Goal: Task Accomplishment & Management: Use online tool/utility

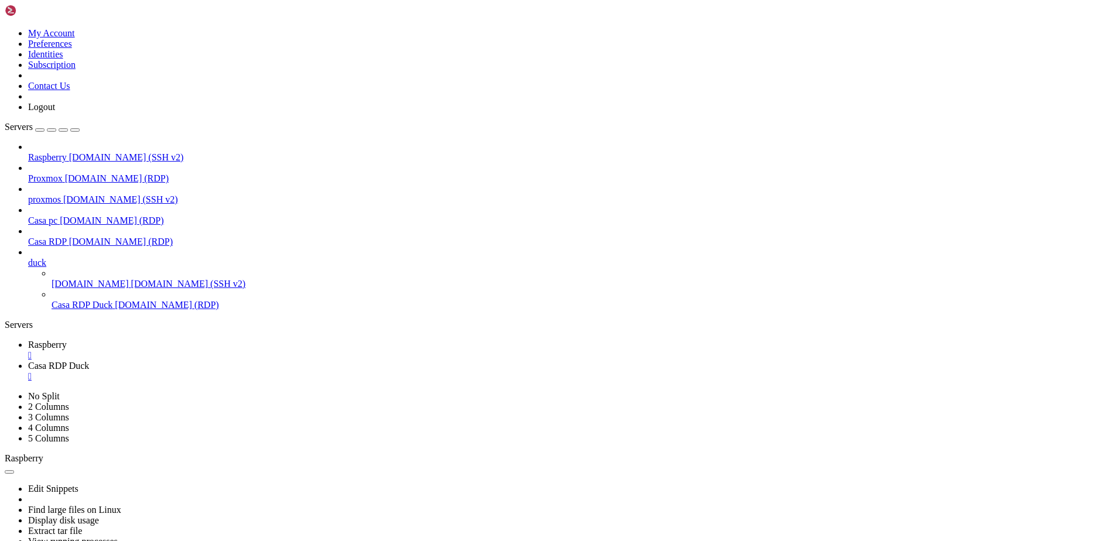
drag, startPoint x: 466, startPoint y: 722, endPoint x: 266, endPoint y: 848, distance: 236.4
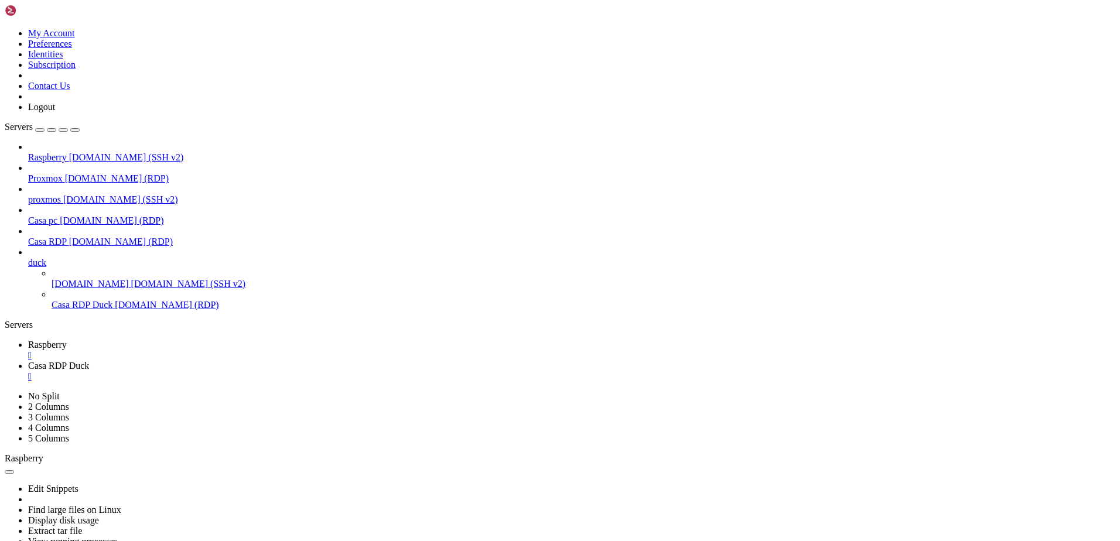
drag, startPoint x: 285, startPoint y: 1019, endPoint x: 8, endPoint y: 1008, distance: 276.7
drag, startPoint x: 279, startPoint y: 1019, endPoint x: 9, endPoint y: 1008, distance: 270.3
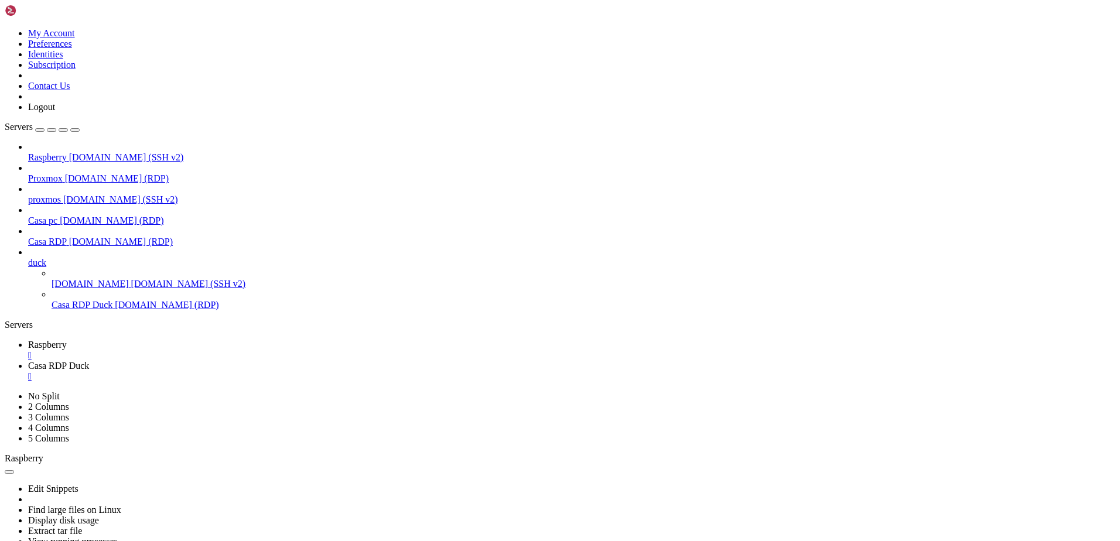
scroll to position [3933, 0]
drag, startPoint x: 11, startPoint y: 1008, endPoint x: 481, endPoint y: 965, distance: 472.3
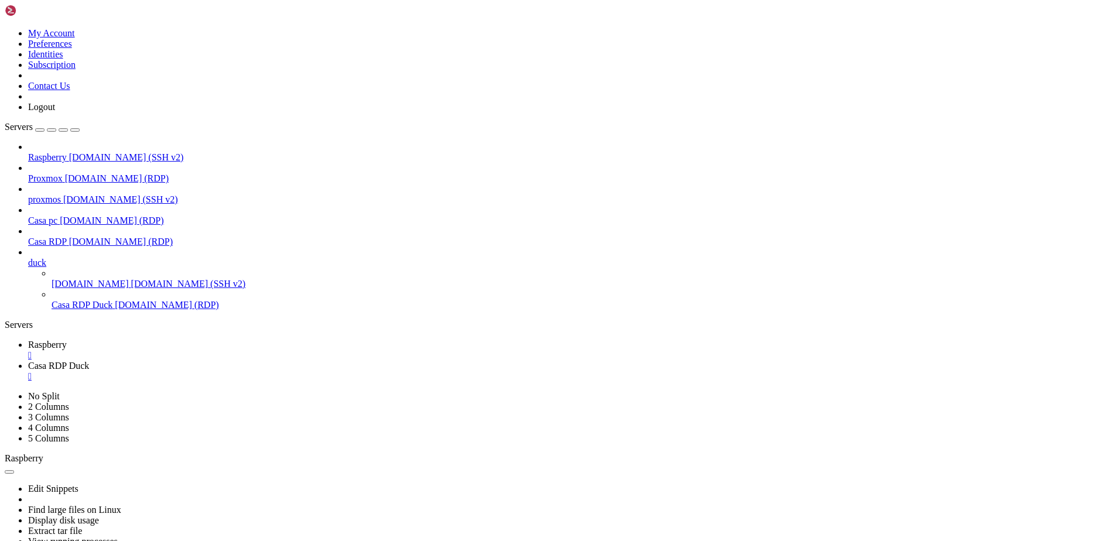
scroll to position [5865, 0]
click at [89, 361] on span "Casa RDP Duck" at bounding box center [58, 366] width 61 height 10
click at [319, 371] on div "" at bounding box center [571, 376] width 1087 height 11
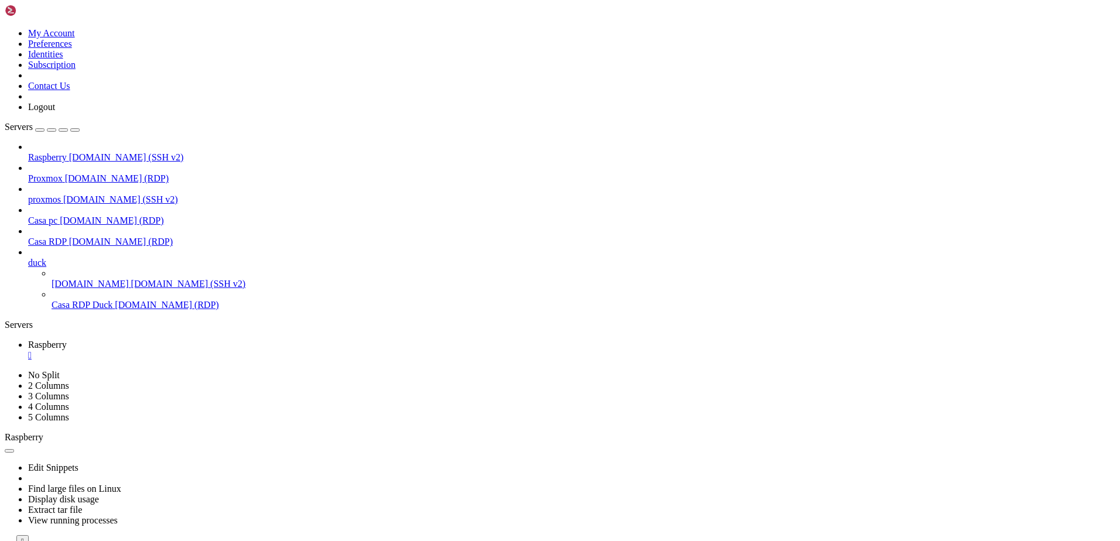
click at [67, 237] on span "Casa RDP" at bounding box center [47, 242] width 39 height 10
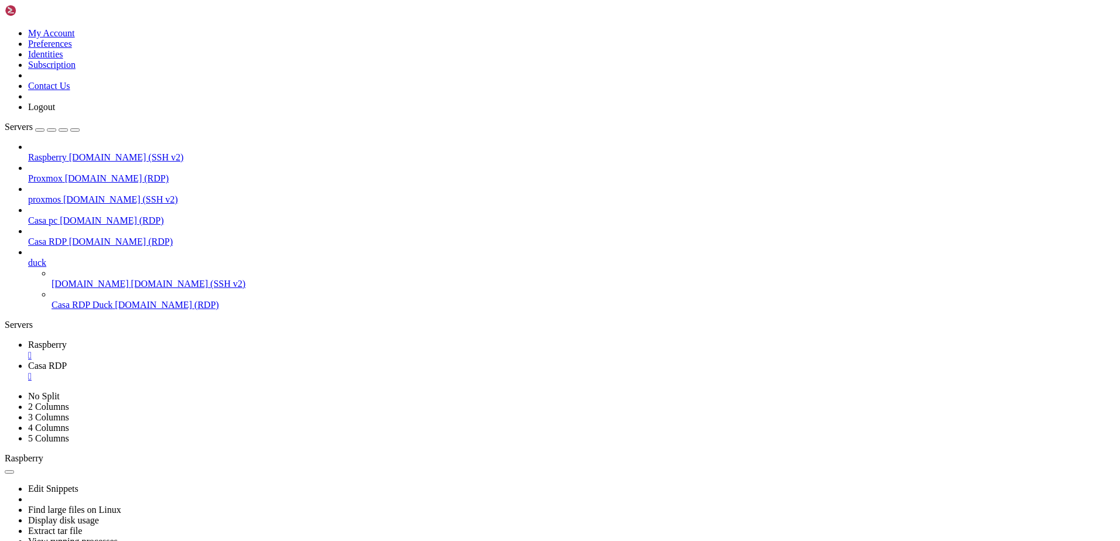
scroll to position [0, 0]
click at [67, 340] on span "Raspberry" at bounding box center [47, 345] width 39 height 10
click at [67, 361] on span "Casa RDP" at bounding box center [47, 366] width 39 height 10
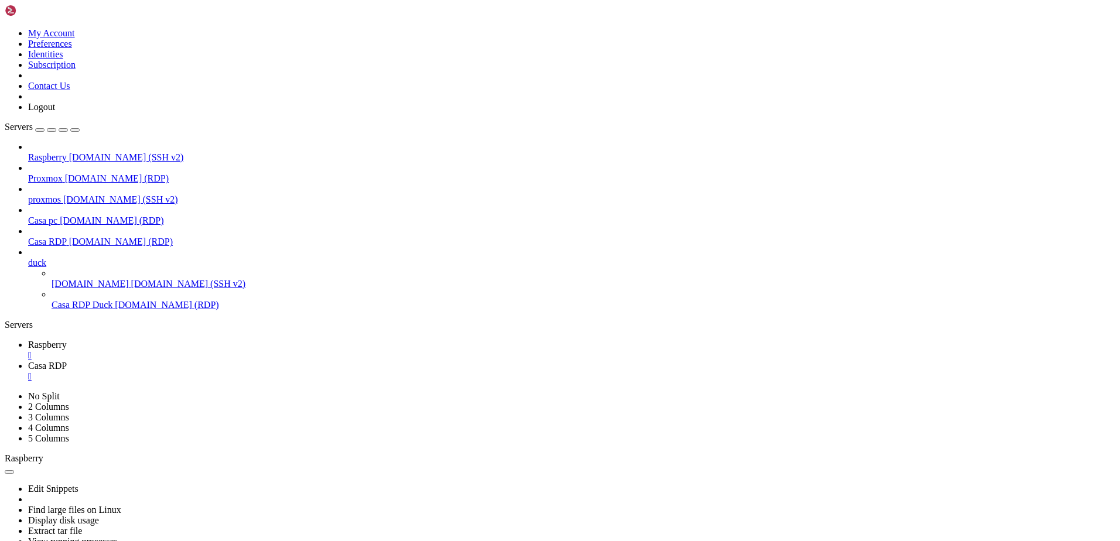
click at [67, 340] on span "Raspberry" at bounding box center [47, 345] width 39 height 10
drag, startPoint x: 387, startPoint y: 841, endPoint x: 262, endPoint y: 814, distance: 128.2
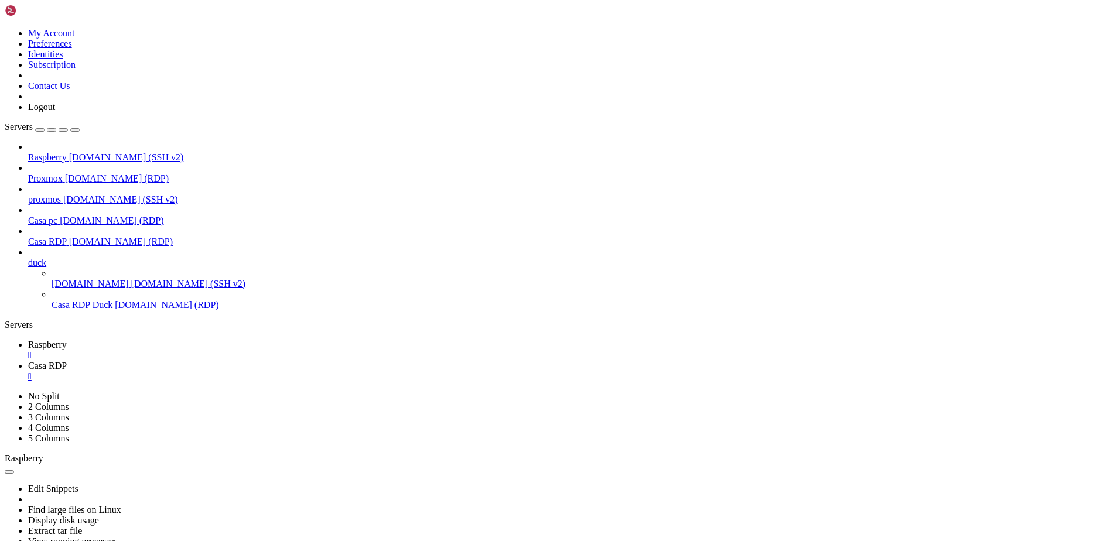
drag, startPoint x: 392, startPoint y: 813, endPoint x: 338, endPoint y: 860, distance: 71.9
drag, startPoint x: 226, startPoint y: 1019, endPoint x: 11, endPoint y: 996, distance: 216.8
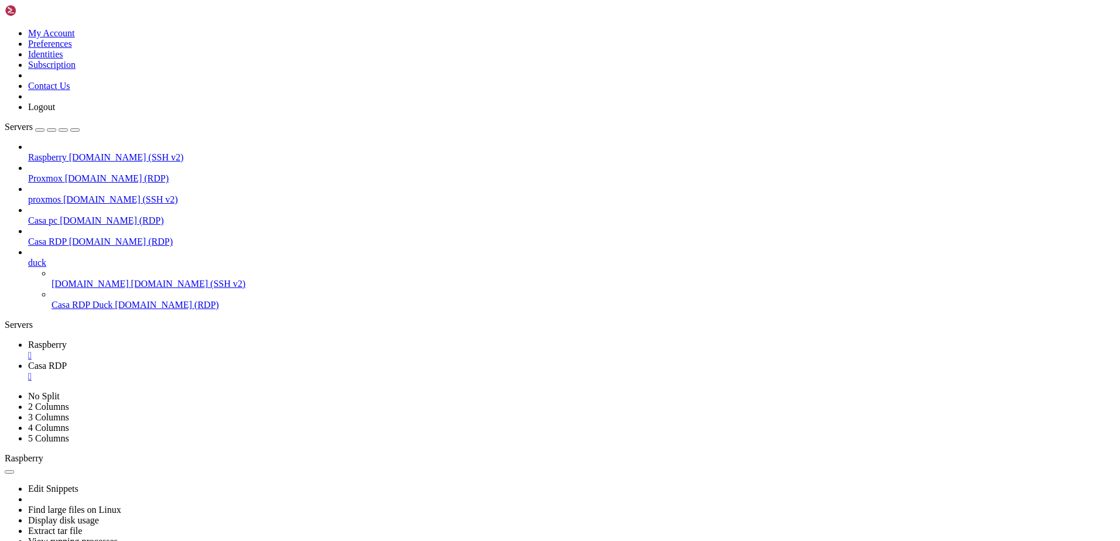
scroll to position [6114, 0]
drag, startPoint x: 60, startPoint y: 1002, endPoint x: 279, endPoint y: 1002, distance: 219.1
drag, startPoint x: 284, startPoint y: 793, endPoint x: 195, endPoint y: 811, distance: 90.8
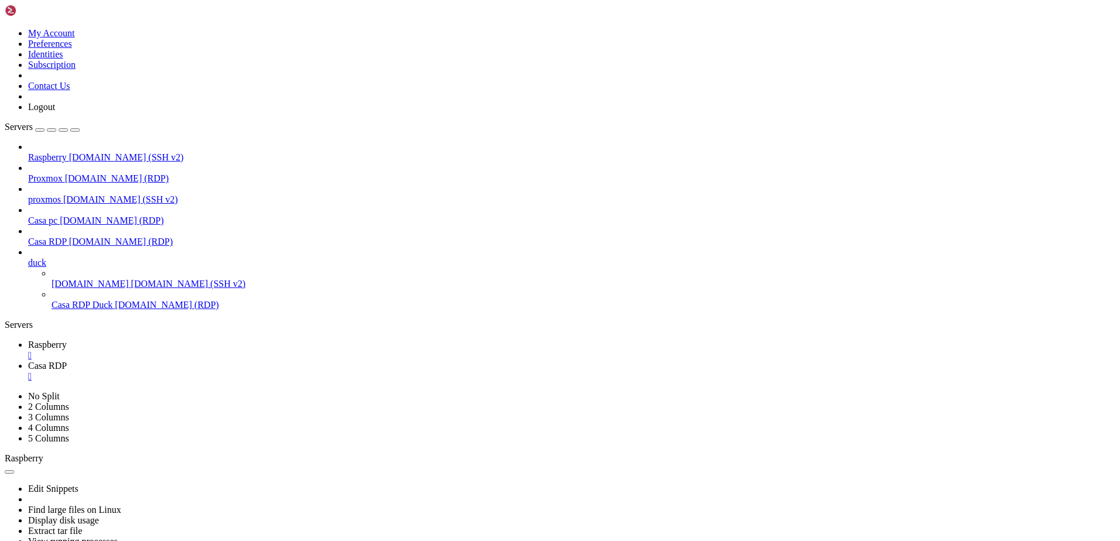
drag, startPoint x: 294, startPoint y: 808, endPoint x: 315, endPoint y: 752, distance: 59.9
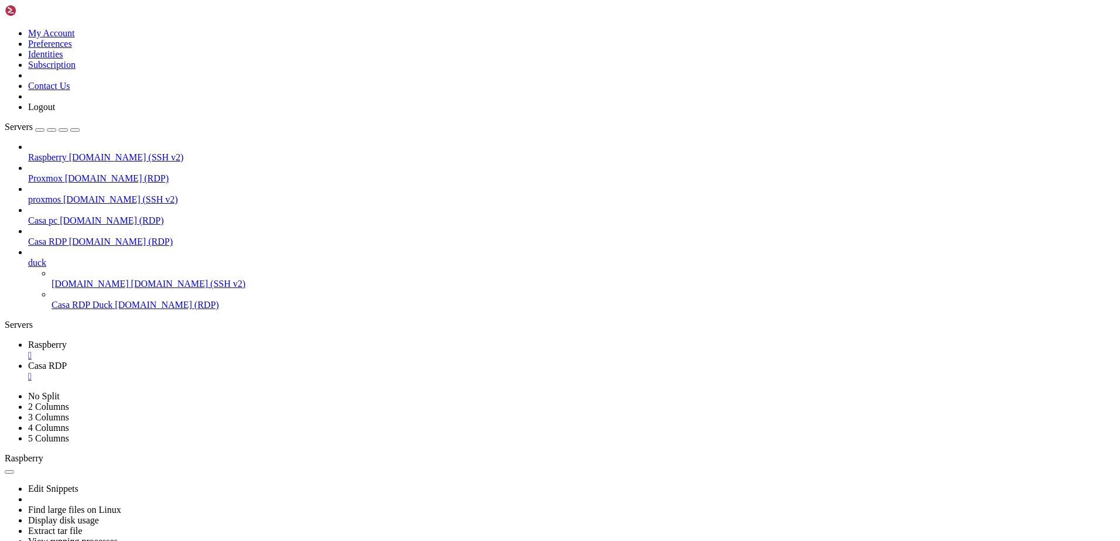
scroll to position [6214, 0]
drag, startPoint x: 325, startPoint y: 836, endPoint x: 266, endPoint y: 856, distance: 62.2
click at [67, 361] on span "Casa RDP" at bounding box center [47, 366] width 39 height 10
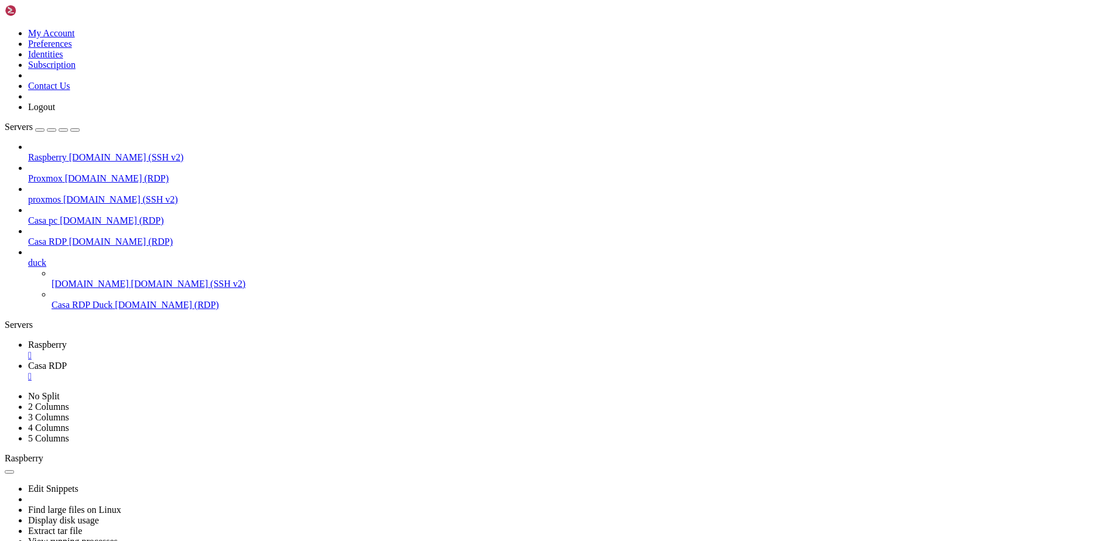
click at [196, 340] on link "Raspberry " at bounding box center [571, 350] width 1087 height 21
drag, startPoint x: 230, startPoint y: 718, endPoint x: 95, endPoint y: 787, distance: 151.7
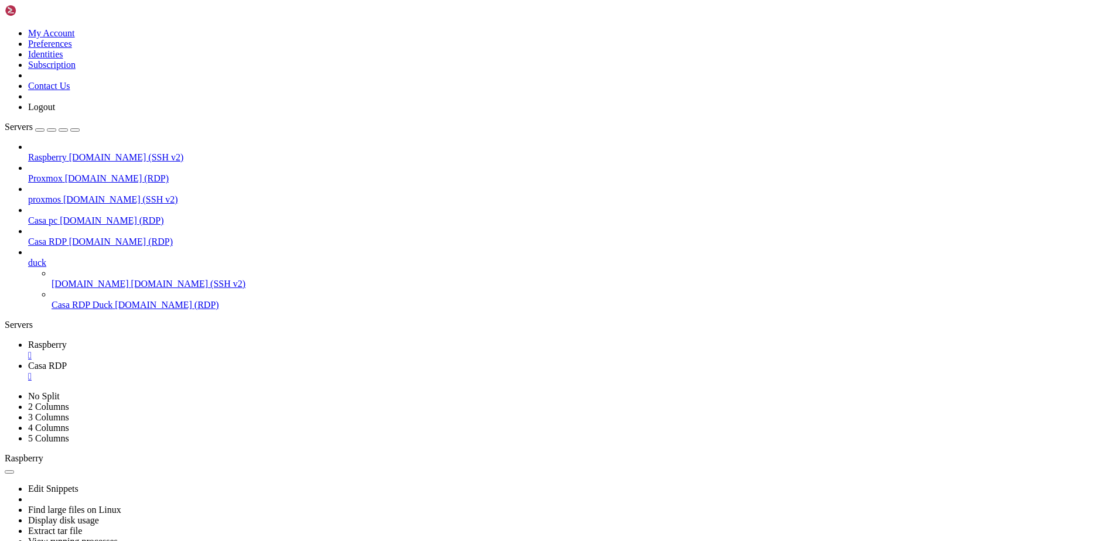
drag, startPoint x: 493, startPoint y: 699, endPoint x: 310, endPoint y: 713, distance: 183.9
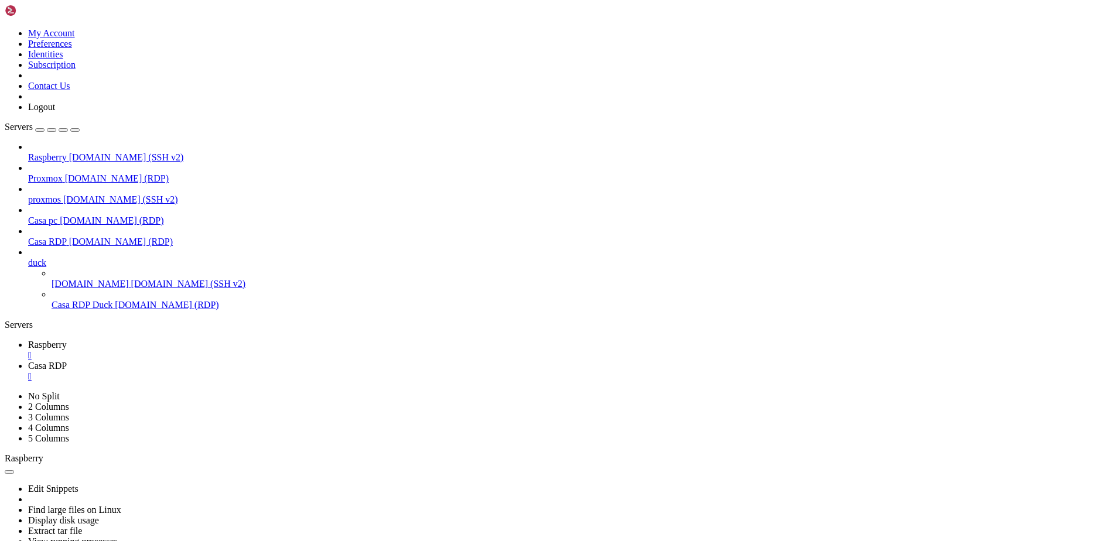
click at [67, 361] on span "Casa RDP" at bounding box center [47, 366] width 39 height 10
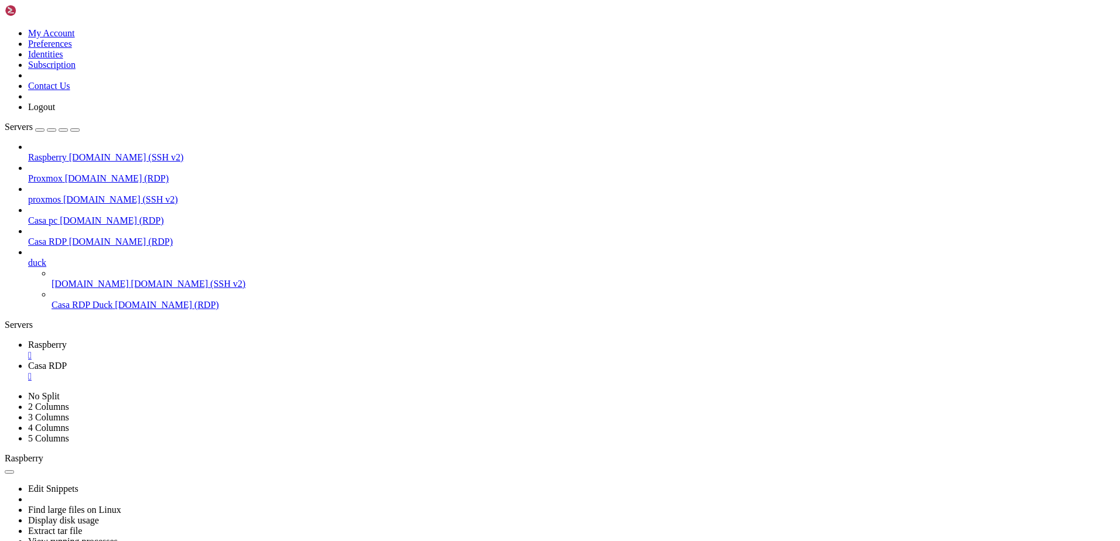
click at [67, 340] on span "Raspberry" at bounding box center [47, 345] width 39 height 10
drag, startPoint x: 195, startPoint y: 627, endPoint x: 160, endPoint y: 630, distance: 35.2
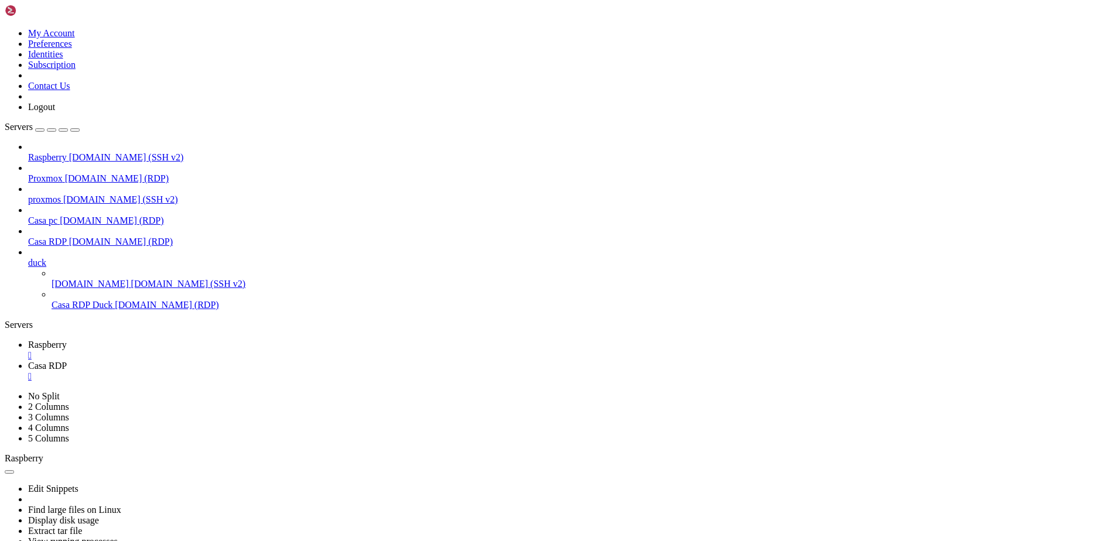
drag, startPoint x: 240, startPoint y: 672, endPoint x: 181, endPoint y: 677, distance: 58.7
click at [67, 361] on span "Casa RDP" at bounding box center [47, 366] width 39 height 10
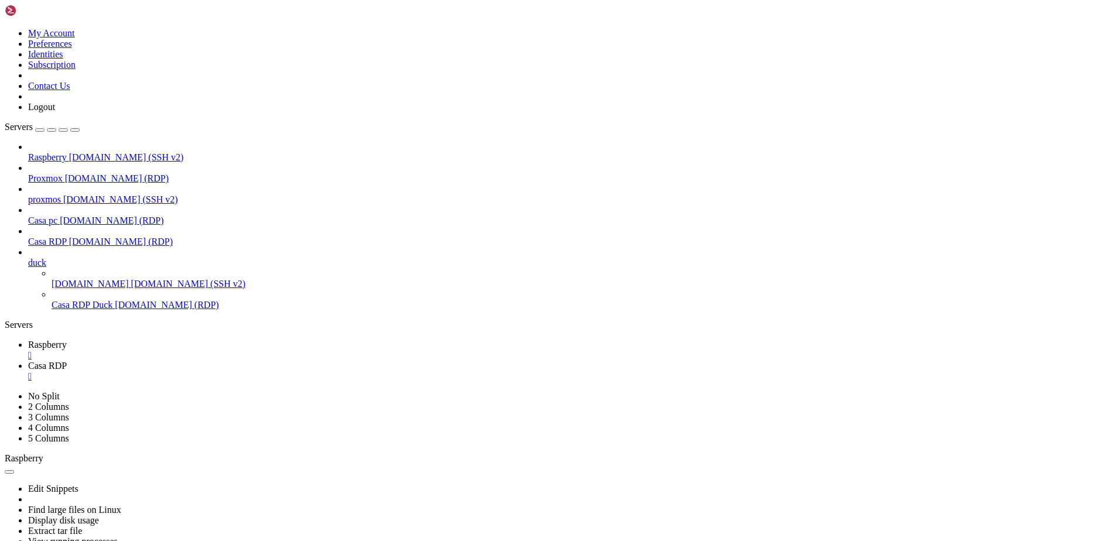
drag, startPoint x: 291, startPoint y: 930, endPoint x: 504, endPoint y: 932, distance: 213.2
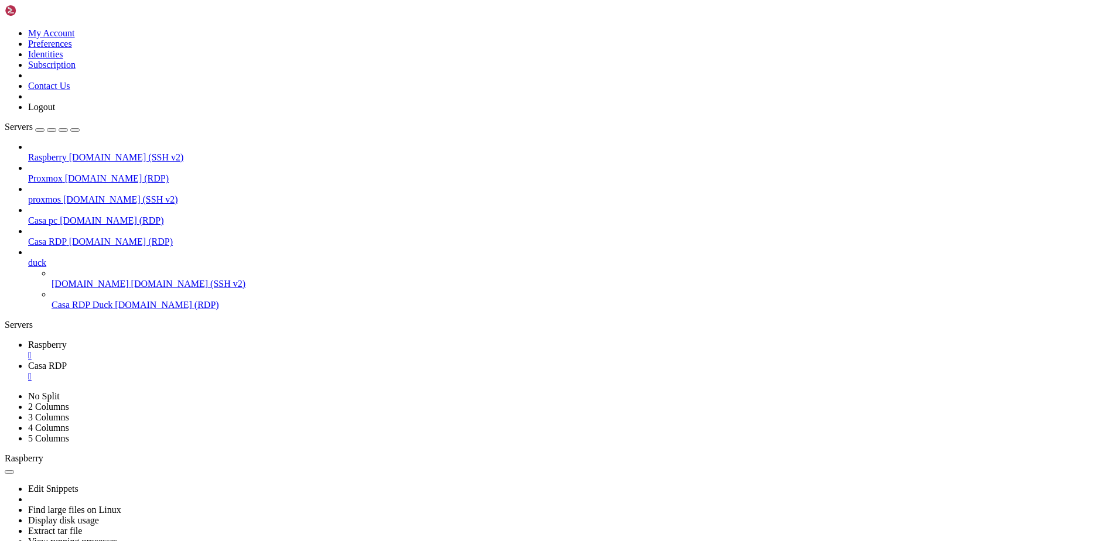
click at [159, 340] on link "Raspberry " at bounding box center [571, 350] width 1087 height 21
drag, startPoint x: 341, startPoint y: 843, endPoint x: 298, endPoint y: 763, distance: 90.9
click at [67, 361] on span "Casa RDP" at bounding box center [47, 366] width 39 height 10
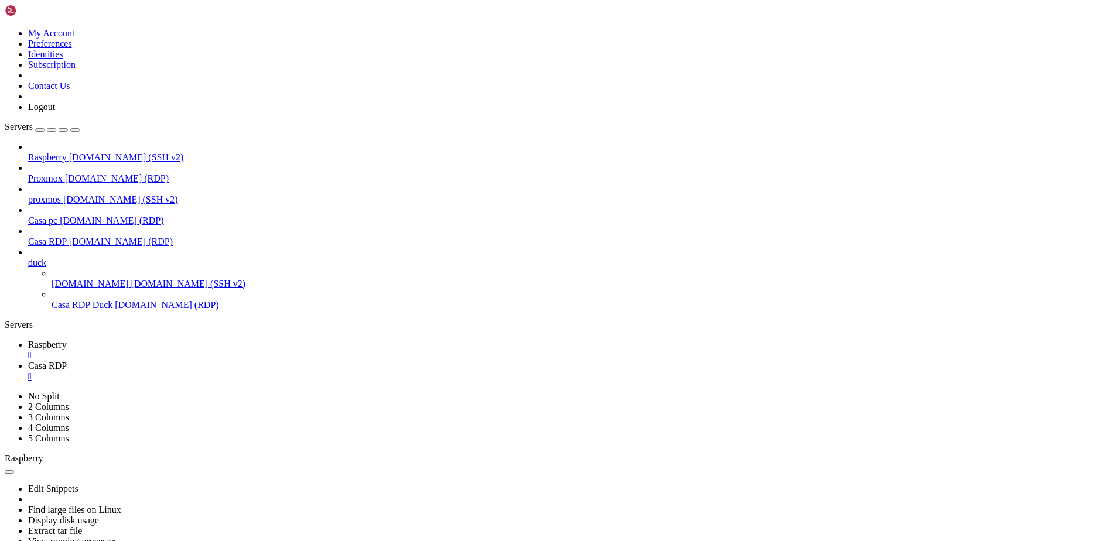
click at [67, 340] on span "Raspberry" at bounding box center [47, 345] width 39 height 10
drag, startPoint x: 527, startPoint y: 918, endPoint x: 481, endPoint y: 937, distance: 48.8
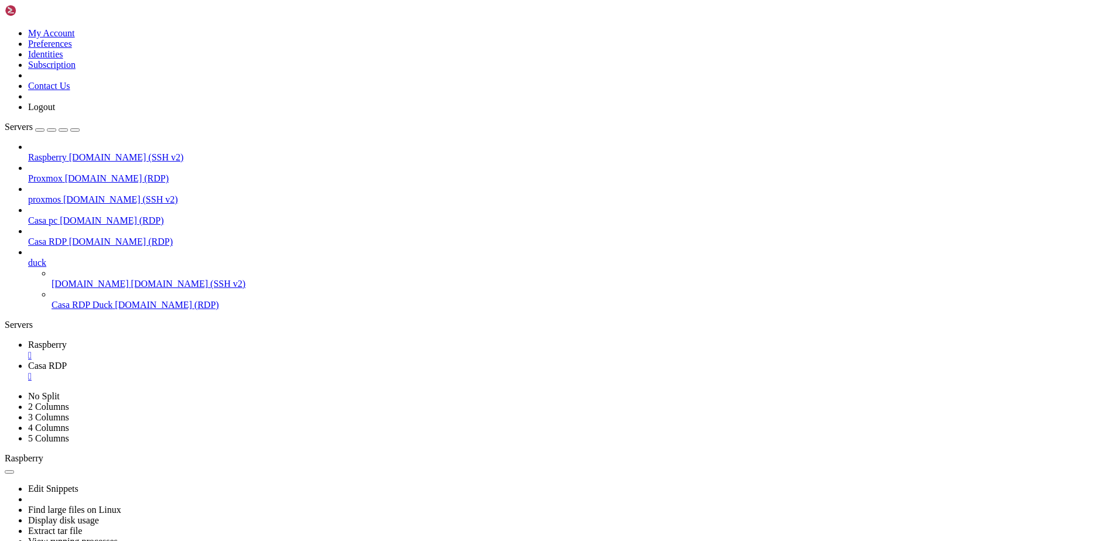
drag, startPoint x: 374, startPoint y: 307, endPoint x: 619, endPoint y: 527, distance: 329.8
drag, startPoint x: 72, startPoint y: 1024, endPoint x: 10, endPoint y: 1025, distance: 62.1
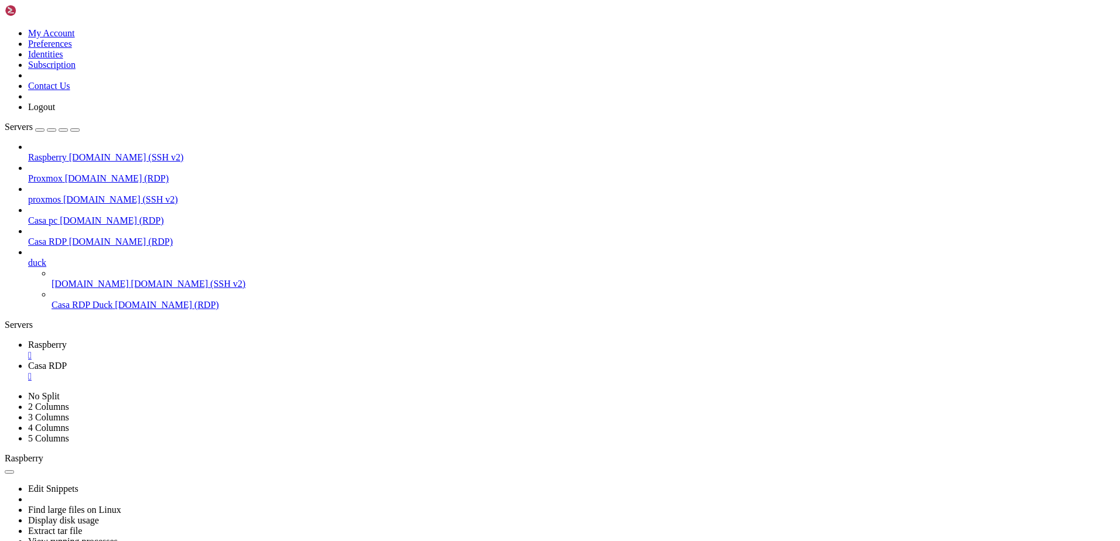
drag, startPoint x: 473, startPoint y: 875, endPoint x: 426, endPoint y: 904, distance: 55.6
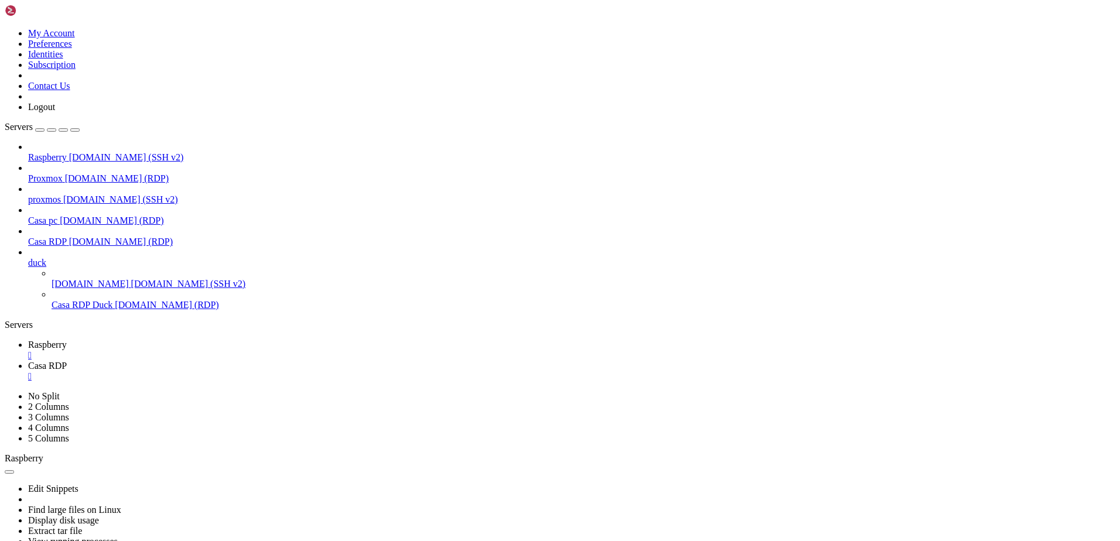
scroll to position [6532, 0]
drag, startPoint x: 236, startPoint y: 777, endPoint x: 193, endPoint y: 801, distance: 49.6
drag, startPoint x: 342, startPoint y: 730, endPoint x: 166, endPoint y: 907, distance: 248.9
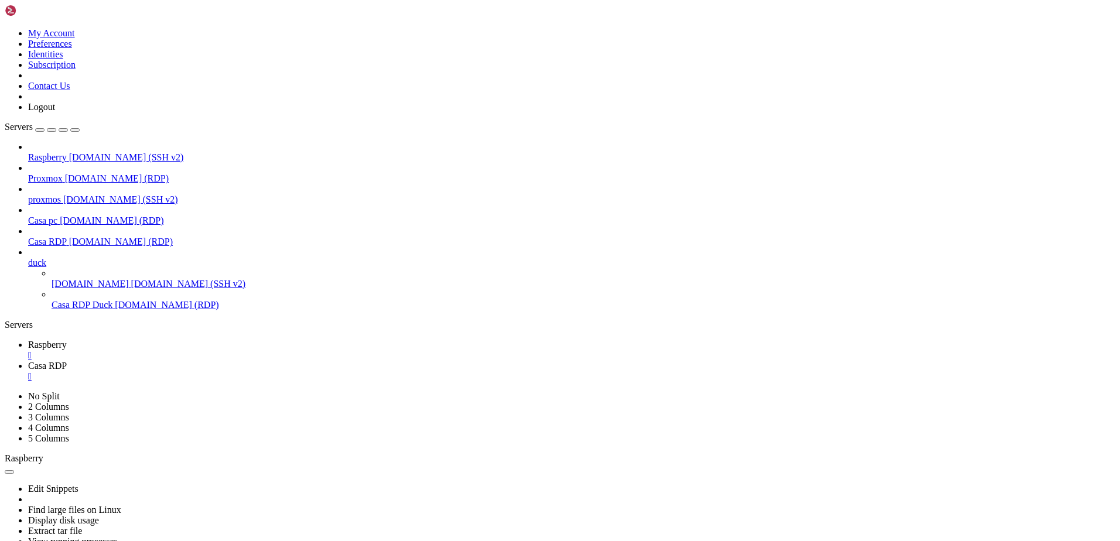
drag, startPoint x: 426, startPoint y: 851, endPoint x: 417, endPoint y: 866, distance: 17.6
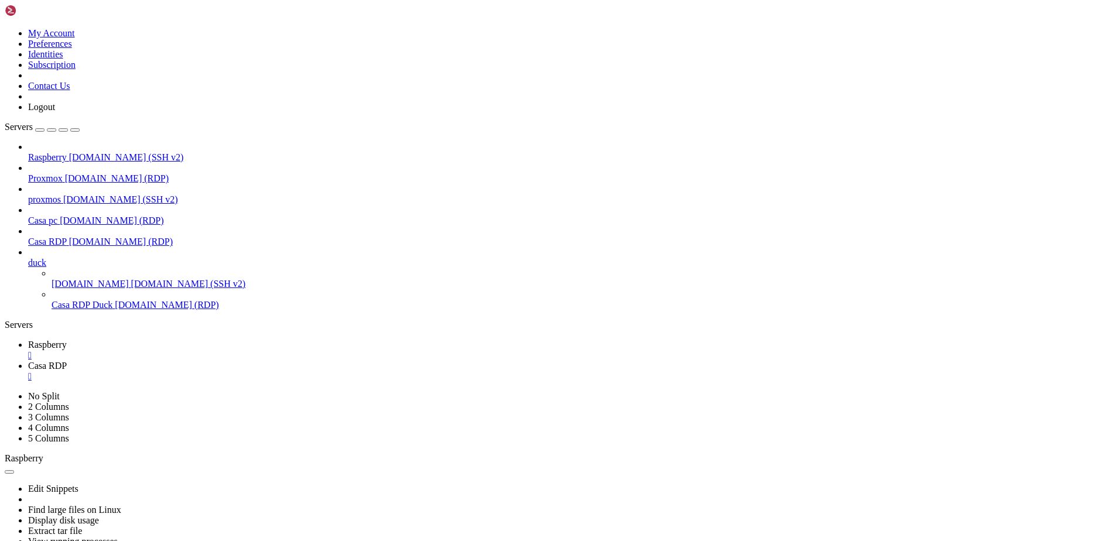
drag, startPoint x: 416, startPoint y: 856, endPoint x: 251, endPoint y: 889, distance: 168.3
drag, startPoint x: 628, startPoint y: 1016, endPoint x: 13, endPoint y: 1017, distance: 614.5
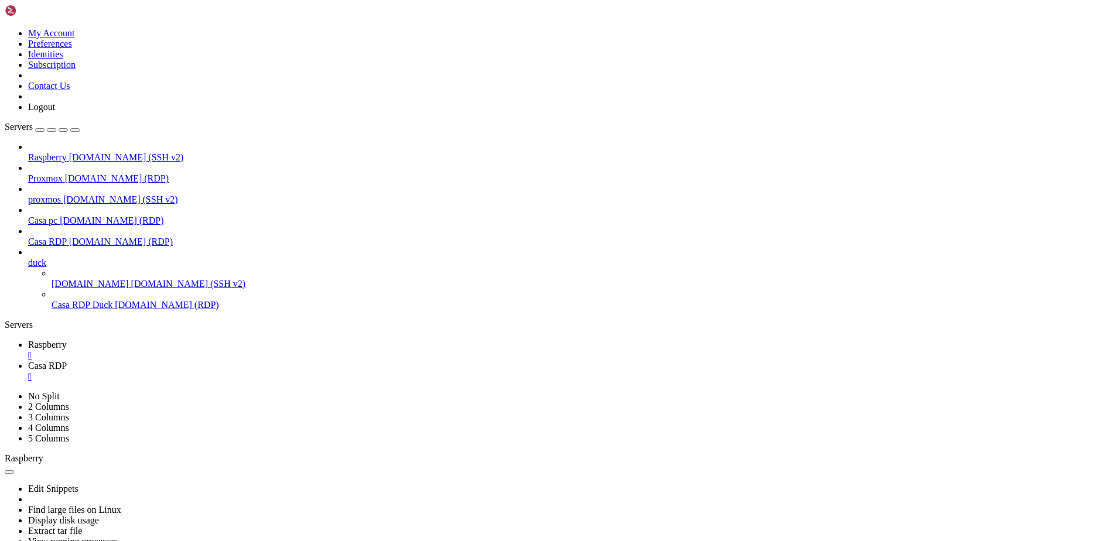
drag, startPoint x: 9, startPoint y: 1017, endPoint x: 627, endPoint y: 1021, distance: 618.0
drag, startPoint x: 624, startPoint y: 1017, endPoint x: 545, endPoint y: 930, distance: 117.8
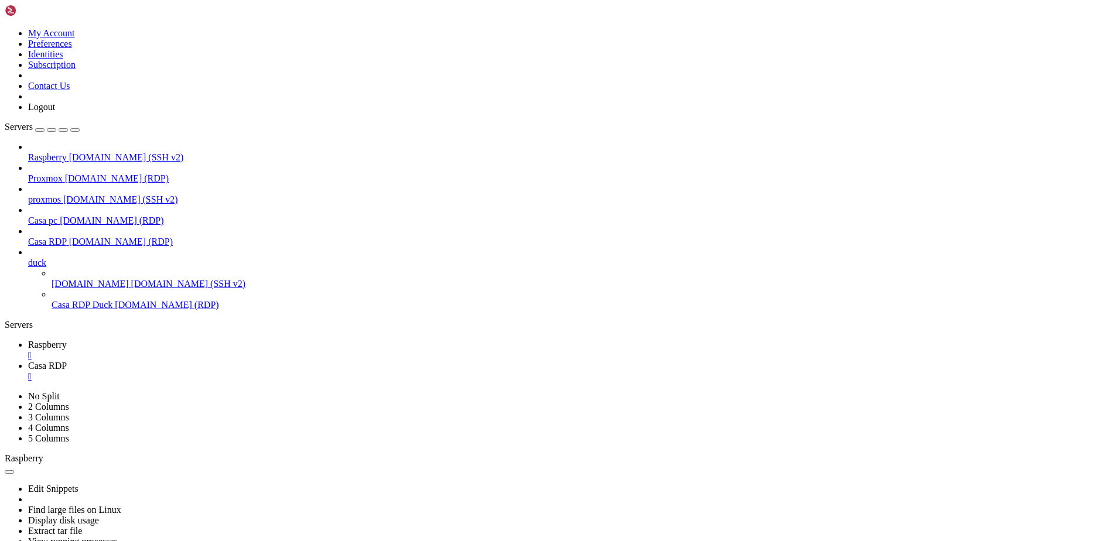
scroll to position [6771, 0]
drag, startPoint x: 401, startPoint y: 815, endPoint x: 325, endPoint y: 824, distance: 76.1
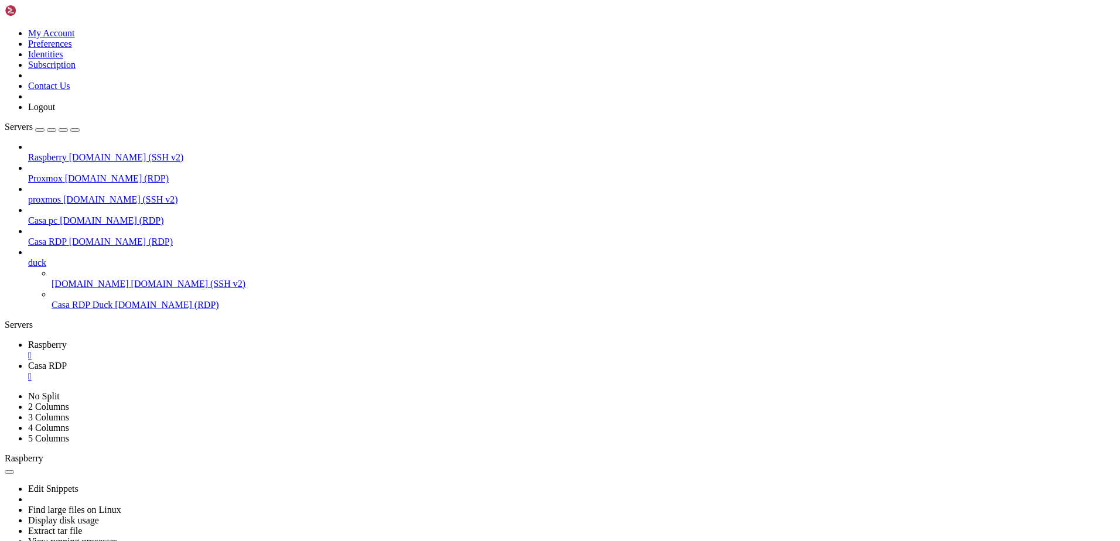
drag, startPoint x: 541, startPoint y: 874, endPoint x: 368, endPoint y: 896, distance: 173.6
click at [67, 361] on span "Casa RDP" at bounding box center [47, 366] width 39 height 10
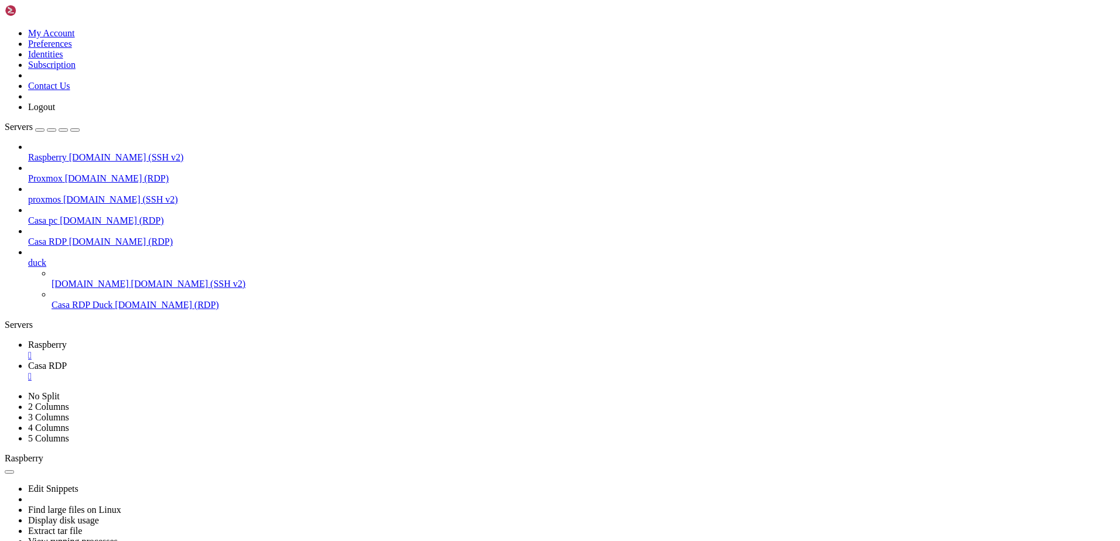
click at [67, 340] on span "Raspberry" at bounding box center [47, 345] width 39 height 10
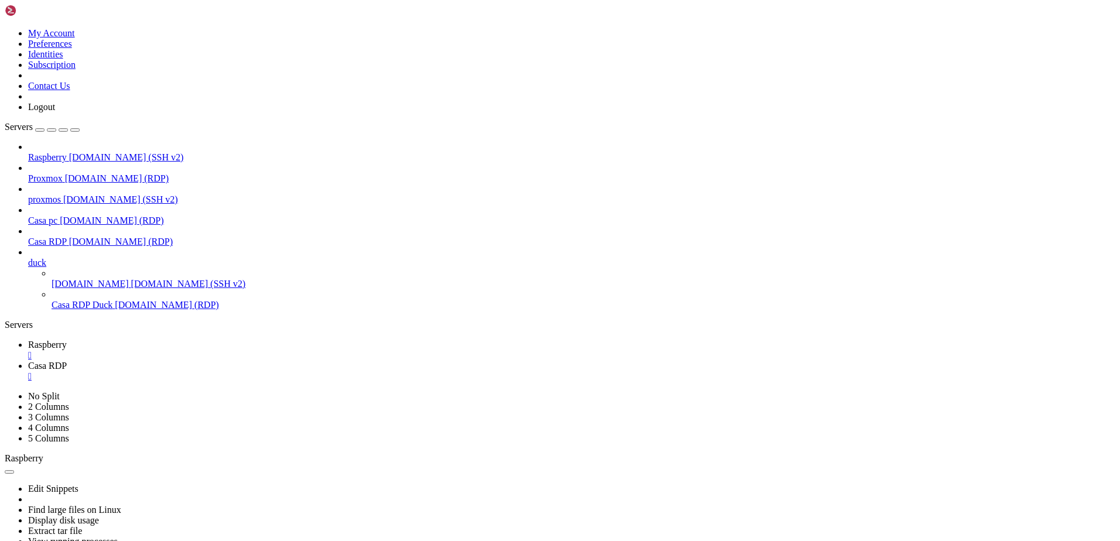
drag, startPoint x: 380, startPoint y: 777, endPoint x: 320, endPoint y: 806, distance: 66.3
drag, startPoint x: 268, startPoint y: 12, endPoint x: 280, endPoint y: 25, distance: 17.8
click at [67, 361] on span "Casa RDP" at bounding box center [47, 366] width 39 height 10
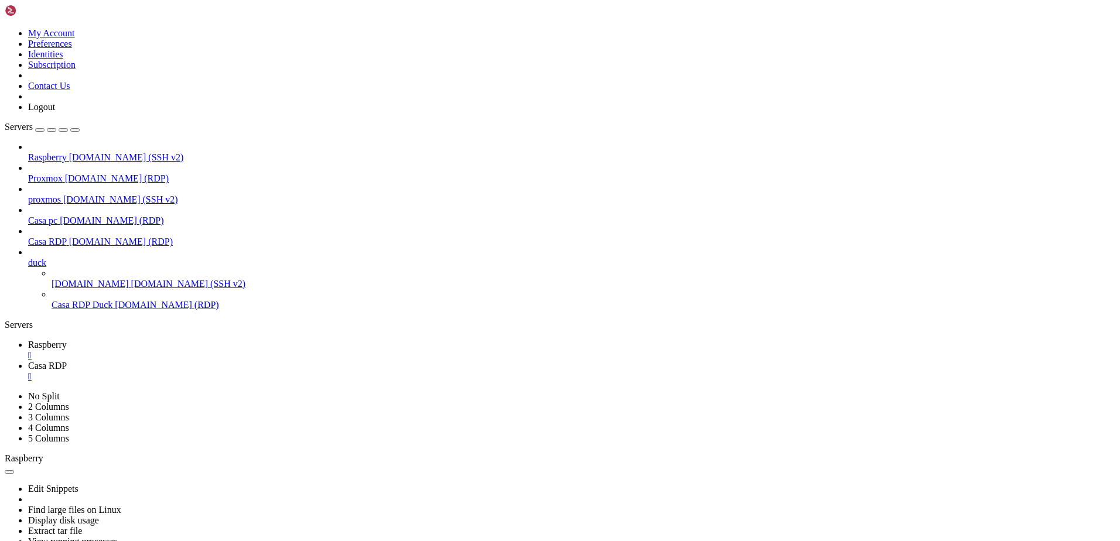
click at [77, 279] on span "[DOMAIN_NAME]" at bounding box center [90, 284] width 77 height 10
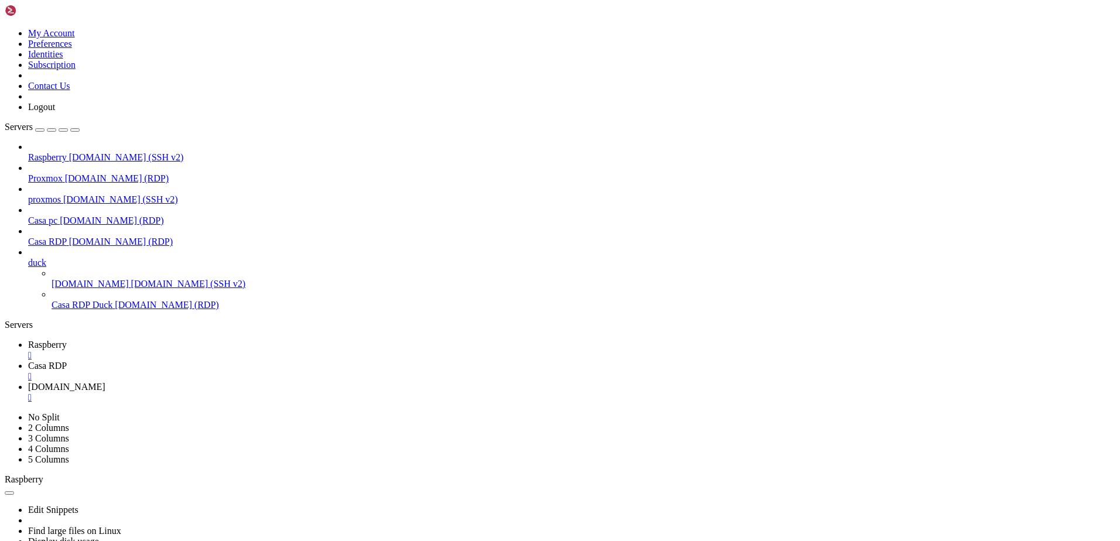
scroll to position [0, 0]
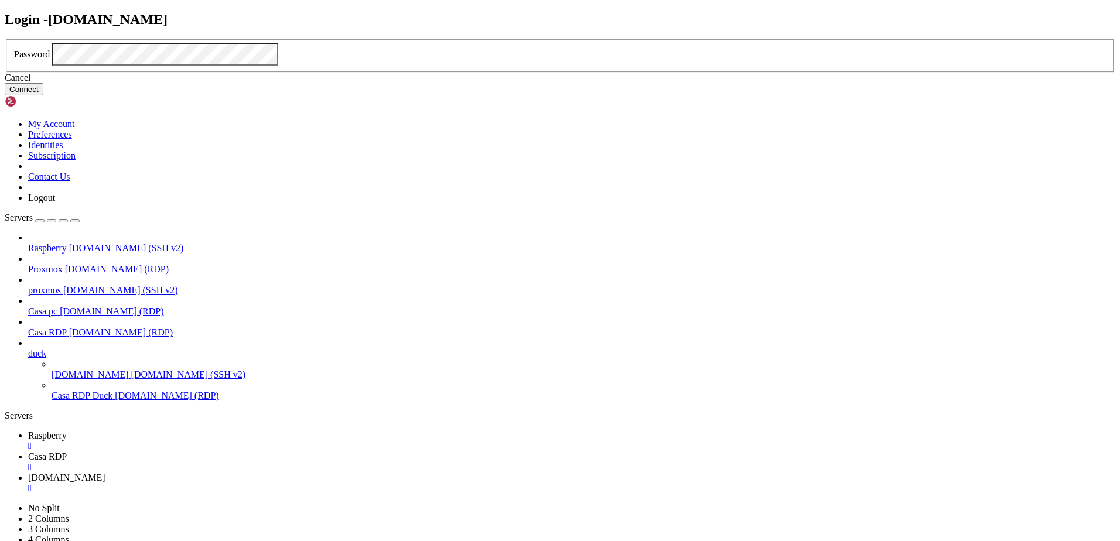
click button "Connect" at bounding box center [24, 89] width 39 height 12
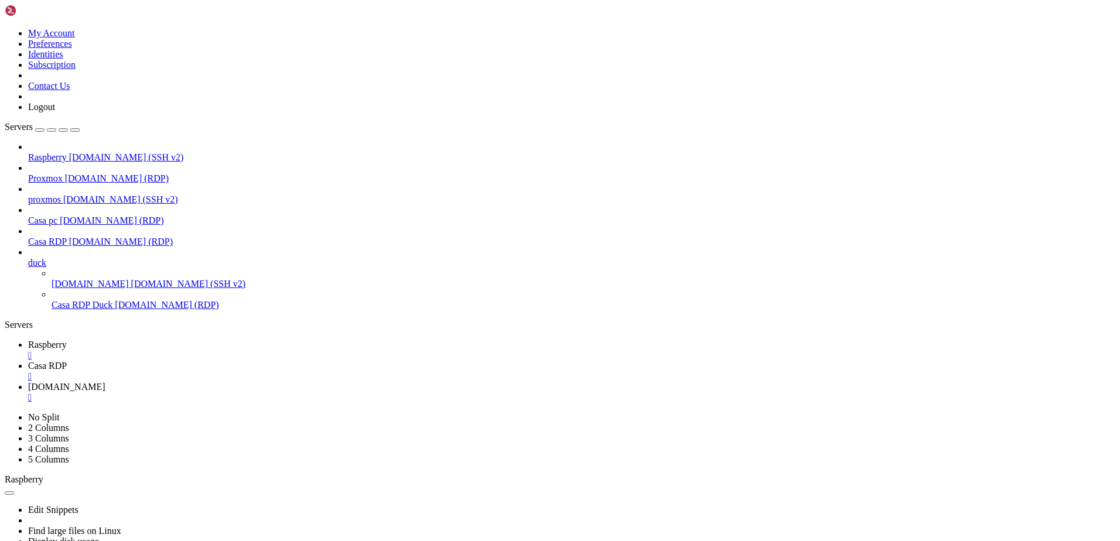
click at [115, 300] on span "[DOMAIN_NAME] (RDP)" at bounding box center [167, 305] width 104 height 10
click at [405, 392] on div "" at bounding box center [571, 397] width 1087 height 11
click at [89, 382] on span "Casa RDP Duck" at bounding box center [58, 387] width 61 height 10
click at [394, 392] on div "" at bounding box center [571, 397] width 1087 height 11
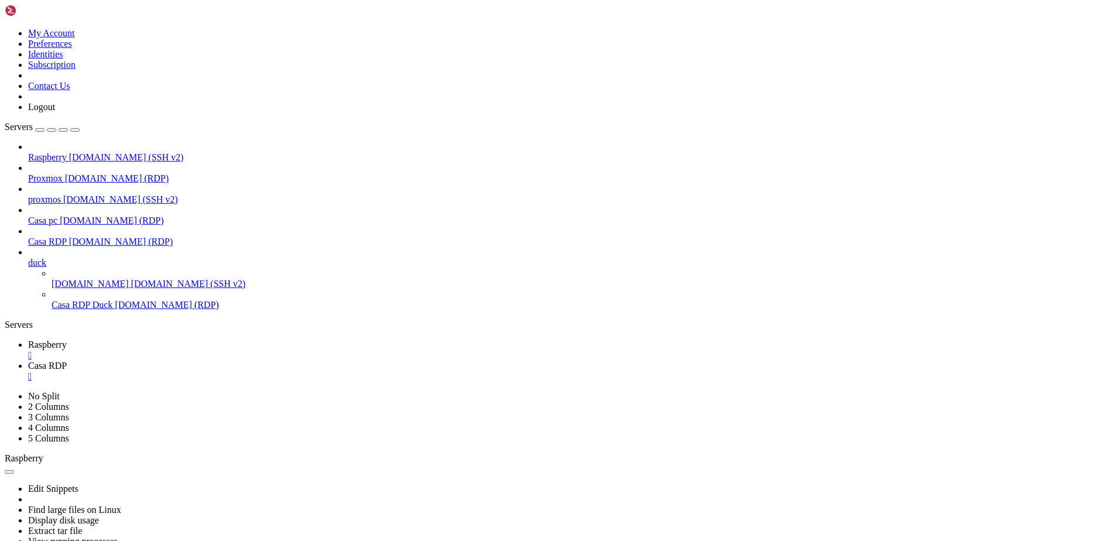
click at [67, 340] on span "Raspberry" at bounding box center [47, 345] width 39 height 10
drag, startPoint x: 300, startPoint y: 698, endPoint x: 169, endPoint y: 768, distance: 148.9
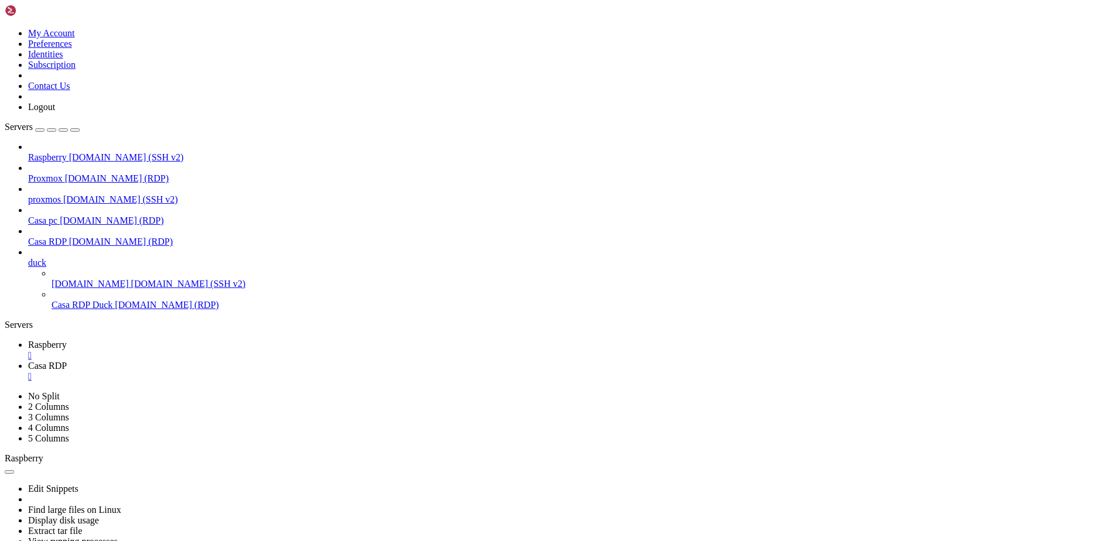
scroll to position [6871, 0]
click at [74, 279] on span "[DOMAIN_NAME]" at bounding box center [90, 284] width 77 height 10
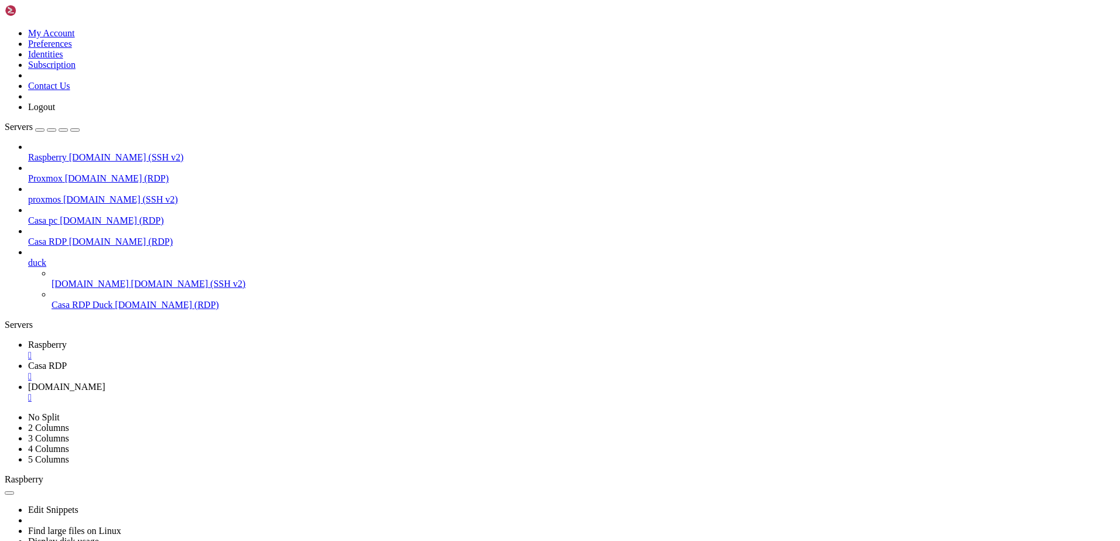
scroll to position [0, 0]
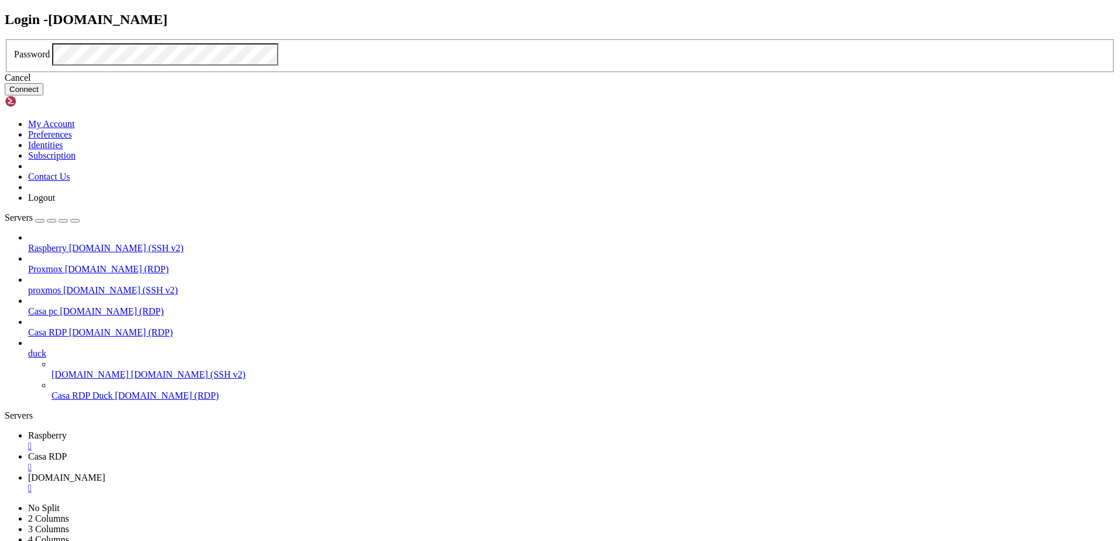
click button "Connect" at bounding box center [24, 89] width 39 height 12
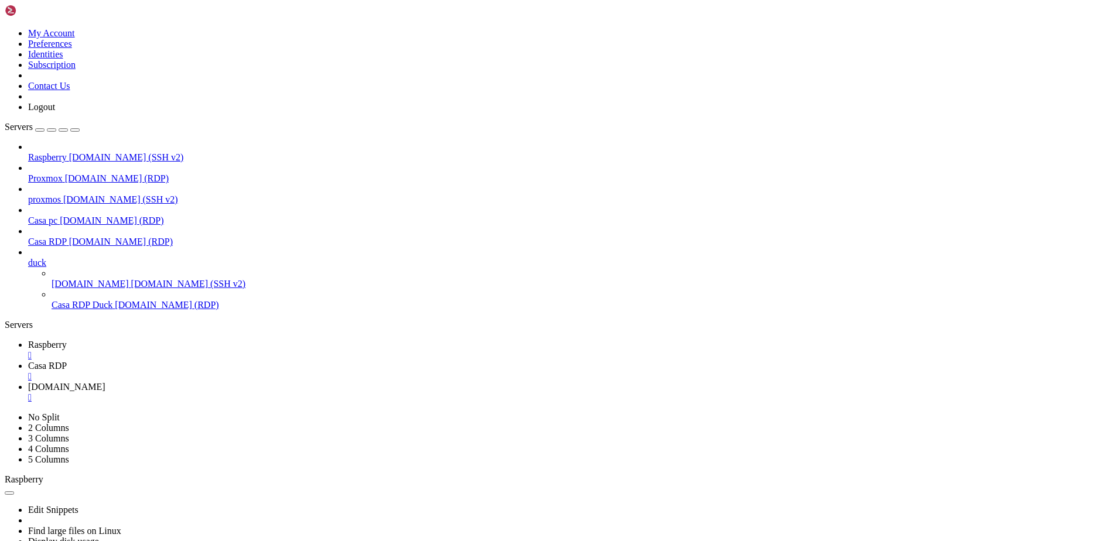
click at [402, 392] on div "" at bounding box center [571, 397] width 1087 height 11
drag, startPoint x: 51, startPoint y: 627, endPoint x: 54, endPoint y: 637, distance: 11.1
drag, startPoint x: 650, startPoint y: 192, endPoint x: 613, endPoint y: 175, distance: 40.9
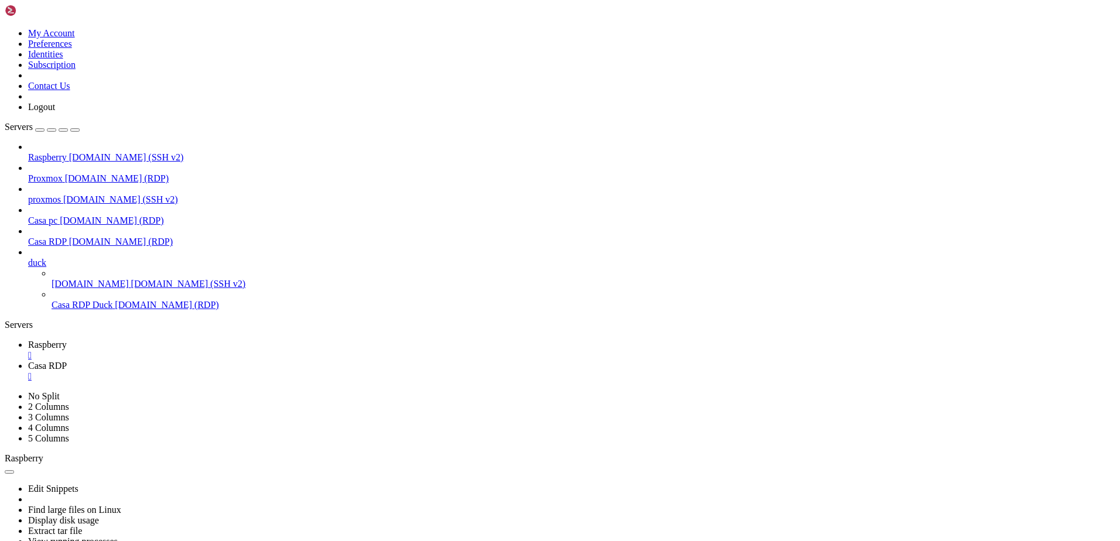
click at [67, 340] on span "Raspberry" at bounding box center [47, 345] width 39 height 10
click at [67, 361] on span "Casa RDP" at bounding box center [47, 366] width 39 height 10
click at [67, 340] on span "Raspberry" at bounding box center [47, 345] width 39 height 10
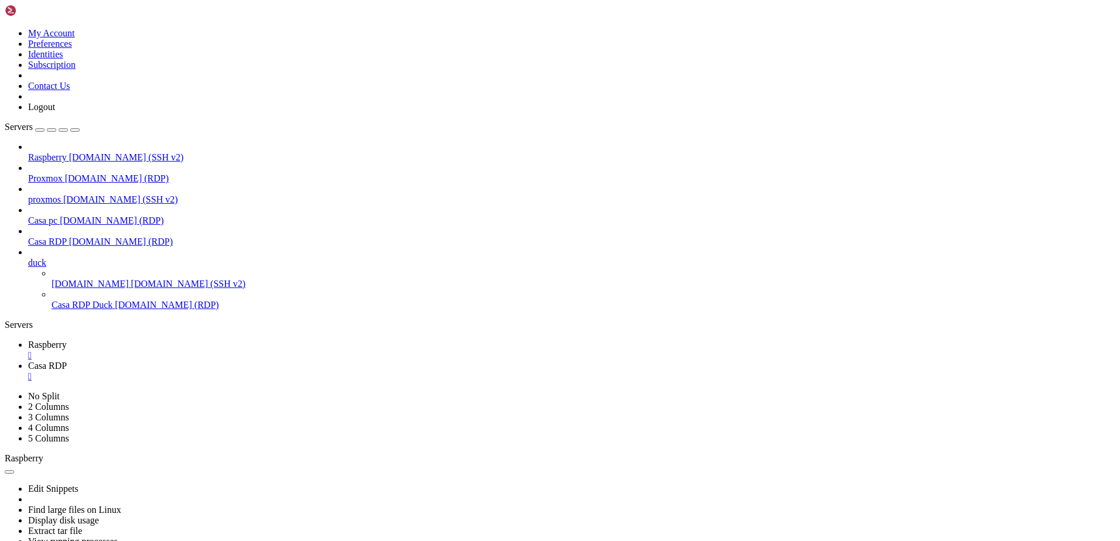
click at [115, 300] on span "[DOMAIN_NAME] (RDP)" at bounding box center [167, 305] width 104 height 10
click at [107, 279] on span "[DOMAIN_NAME]" at bounding box center [90, 284] width 77 height 10
click at [102, 237] on link "Casa RDP [DOMAIN_NAME] (RDP)" at bounding box center [571, 242] width 1087 height 11
click at [74, 152] on link "Raspberry [DOMAIN_NAME] (SSH v2)" at bounding box center [571, 157] width 1087 height 11
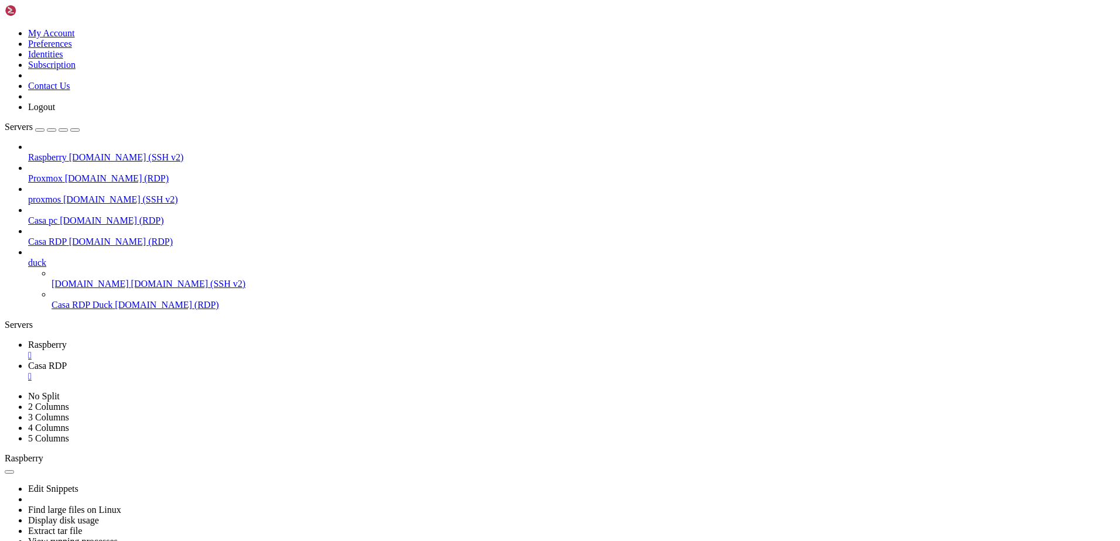
click at [74, 152] on link "Raspberry [DOMAIN_NAME] (SSH v2)" at bounding box center [571, 157] width 1087 height 11
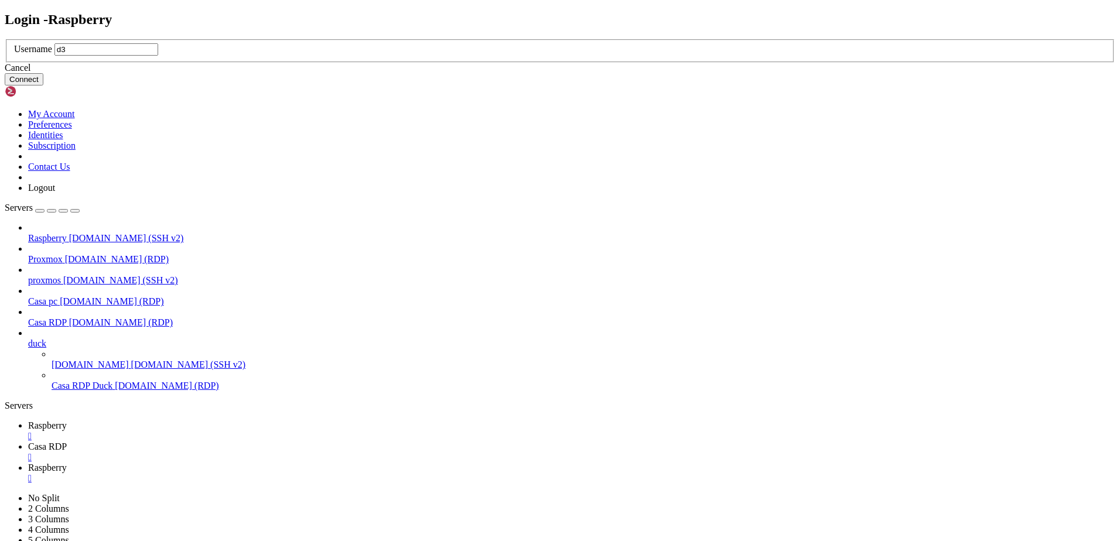
type input "d"
type input "wolftora"
click button "Connect" at bounding box center [24, 79] width 39 height 12
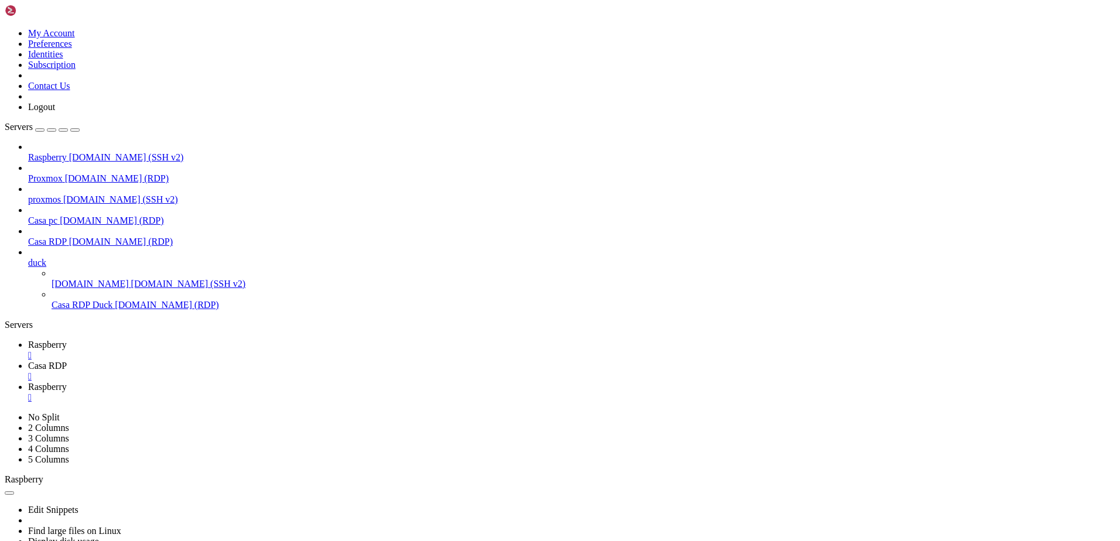
click at [67, 340] on span "Raspberry" at bounding box center [47, 345] width 39 height 10
click at [67, 361] on span "Casa RDP" at bounding box center [47, 366] width 39 height 10
click at [67, 382] on span "Raspberry" at bounding box center [47, 387] width 39 height 10
click at [67, 340] on span "Raspberry" at bounding box center [47, 345] width 39 height 10
click at [28, 382] on icon at bounding box center [28, 387] width 0 height 10
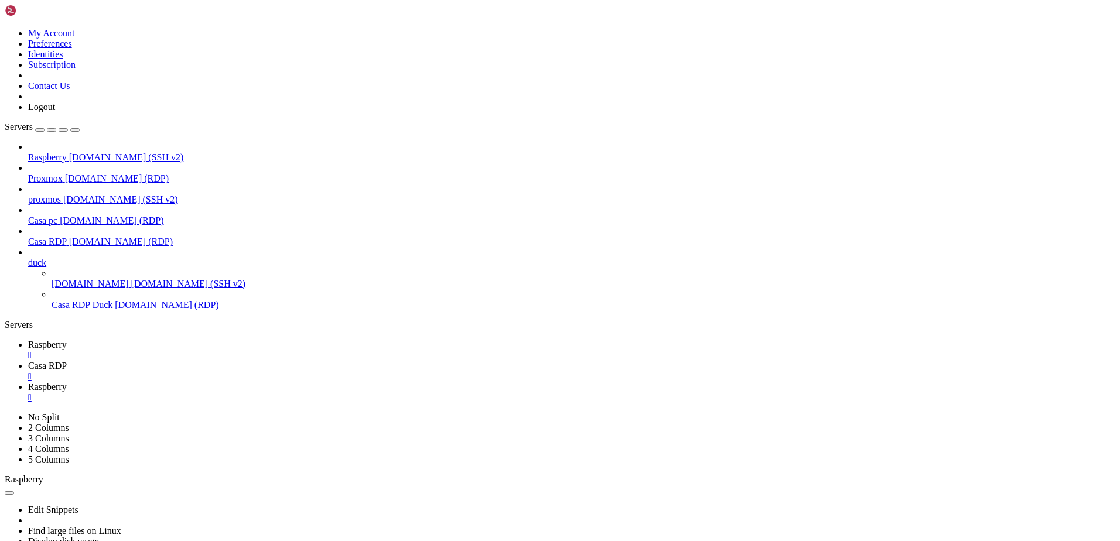
click at [248, 361] on link "Casa RDP " at bounding box center [571, 371] width 1087 height 21
click at [67, 340] on span "Raspberry" at bounding box center [47, 345] width 39 height 10
click at [67, 361] on span "Casa RDP" at bounding box center [47, 366] width 39 height 10
click at [67, 382] on span "Raspberry" at bounding box center [47, 387] width 39 height 10
click at [67, 340] on span "Raspberry" at bounding box center [47, 345] width 39 height 10
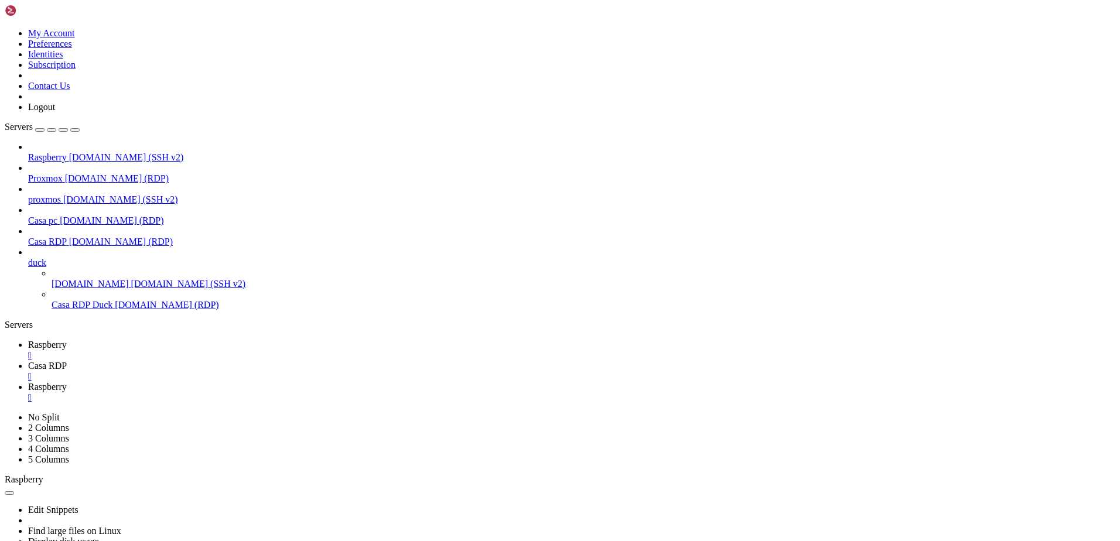
click at [214, 350] on div "" at bounding box center [571, 355] width 1087 height 11
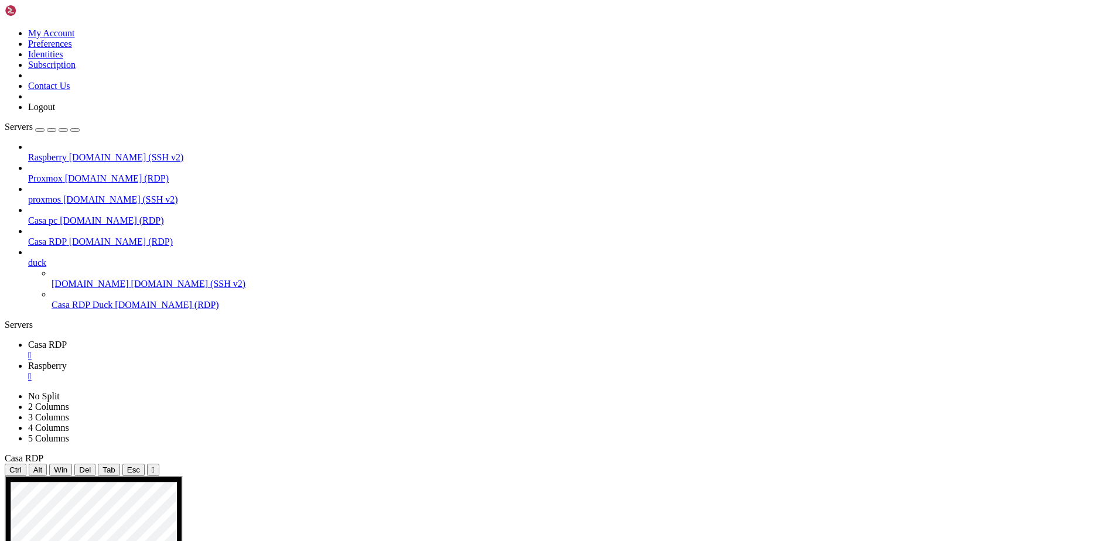
click at [216, 350] on div "" at bounding box center [571, 355] width 1087 height 11
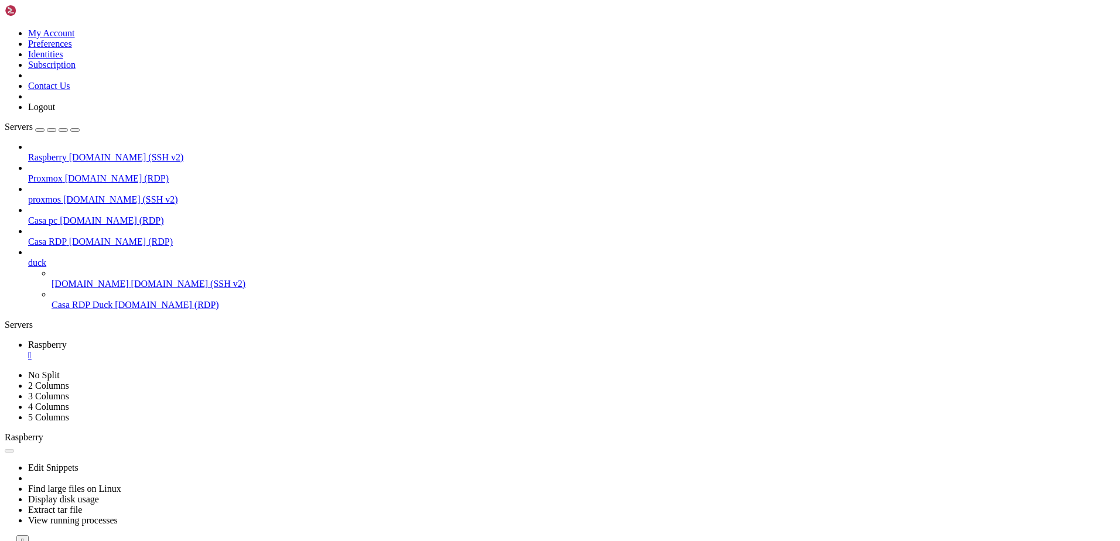
click at [217, 350] on div "" at bounding box center [571, 355] width 1087 height 11
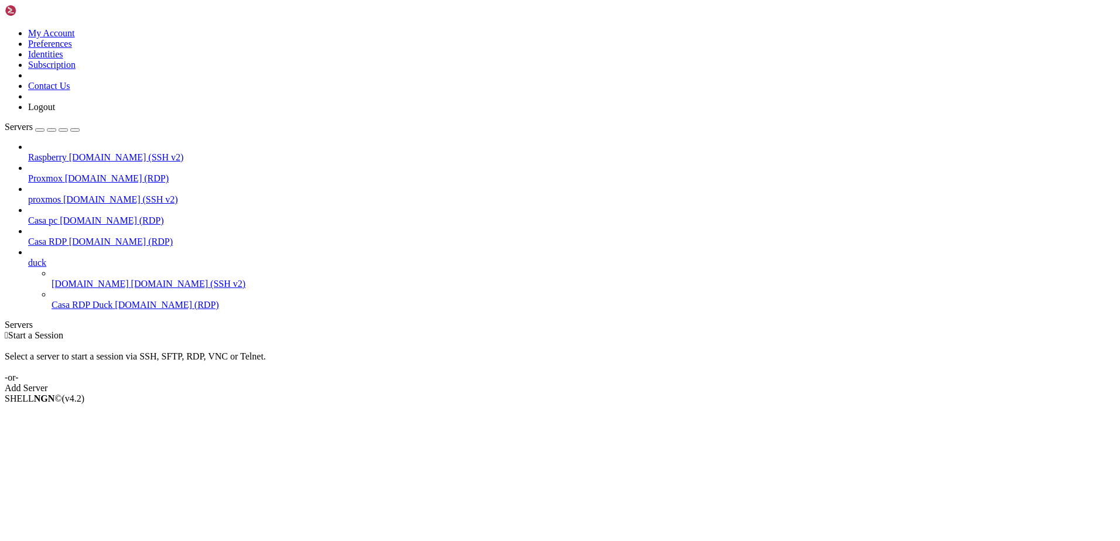
click at [82, 279] on span "[DOMAIN_NAME]" at bounding box center [90, 284] width 77 height 10
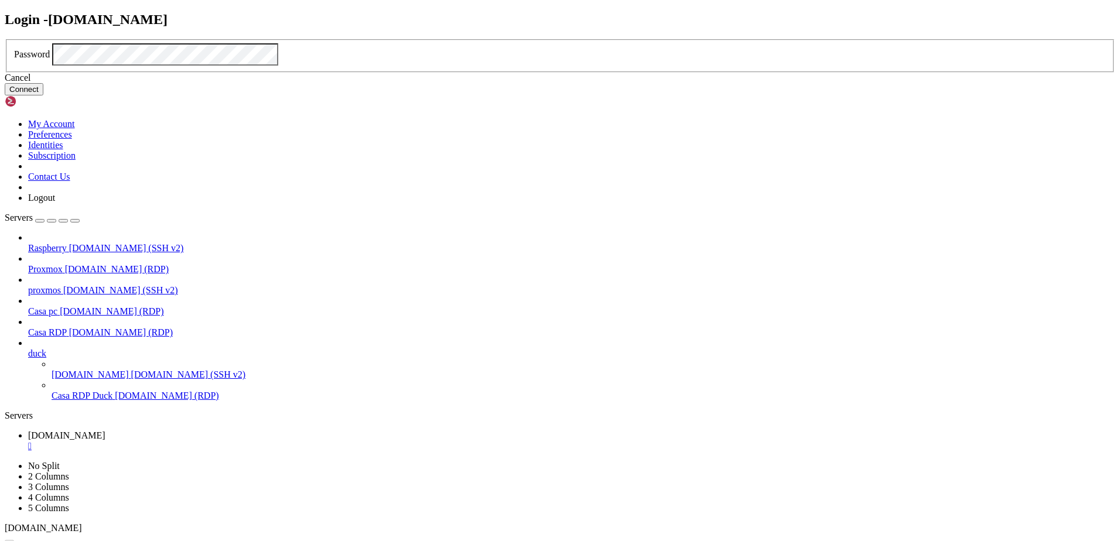
click button "Connect" at bounding box center [24, 89] width 39 height 12
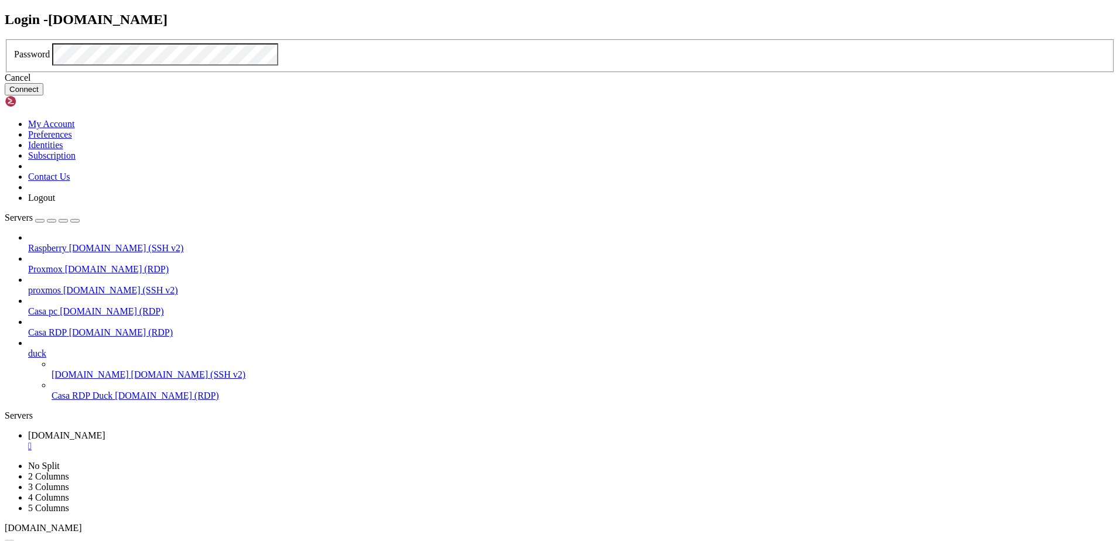
click button "Connect" at bounding box center [24, 89] width 39 height 12
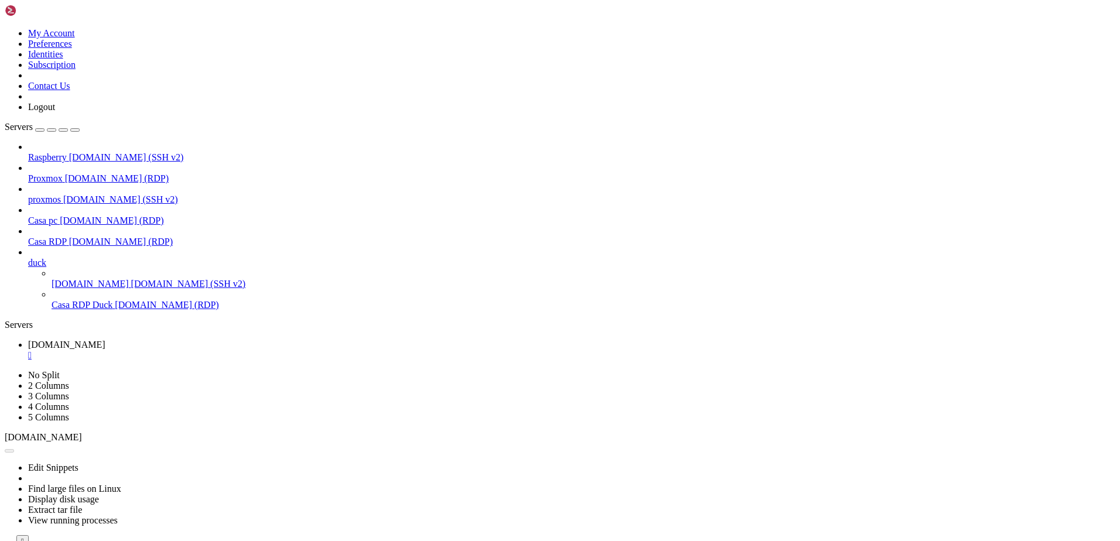
click at [81, 300] on span "Casa RDP Duck" at bounding box center [82, 305] width 61 height 10
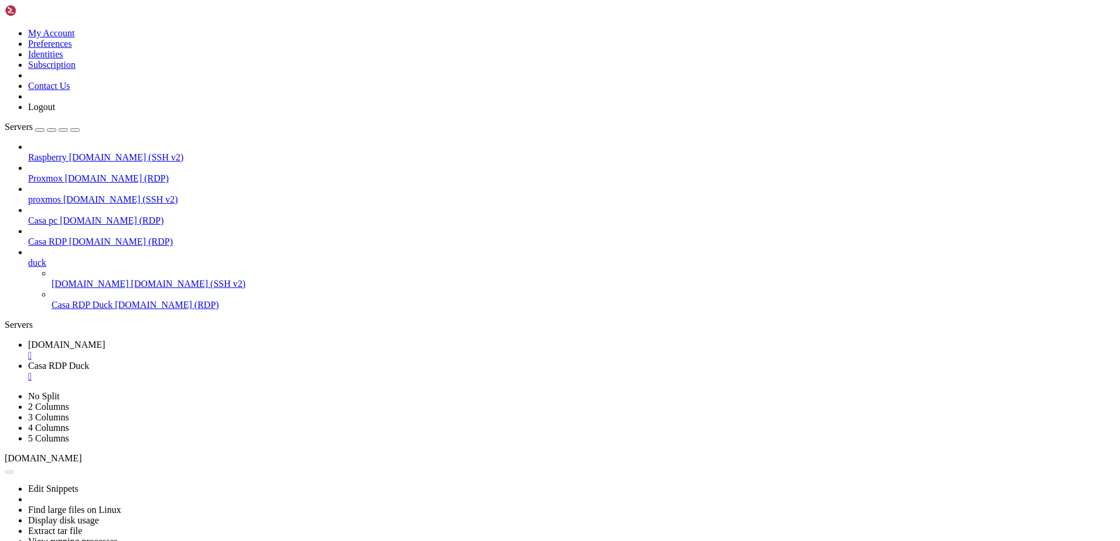
click at [344, 371] on div "" at bounding box center [571, 376] width 1087 height 11
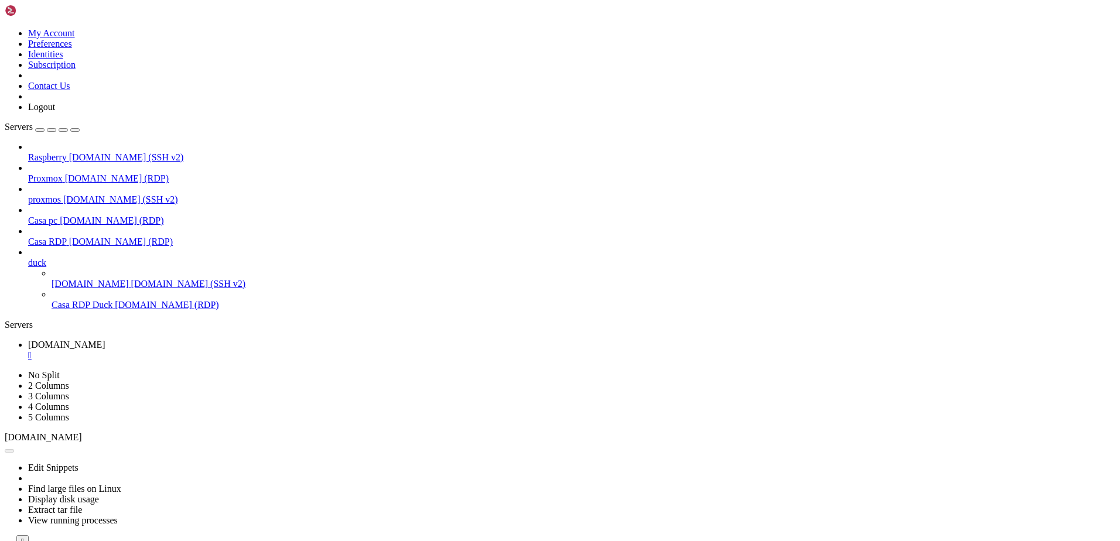
click at [69, 237] on span "[DOMAIN_NAME] (RDP)" at bounding box center [121, 242] width 104 height 10
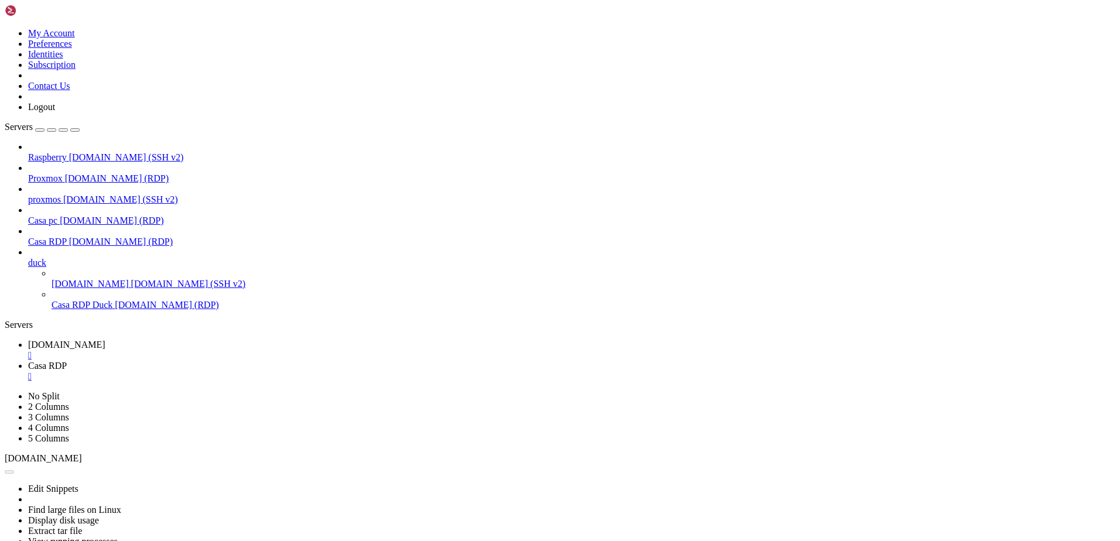
click at [244, 350] on div "" at bounding box center [571, 355] width 1087 height 11
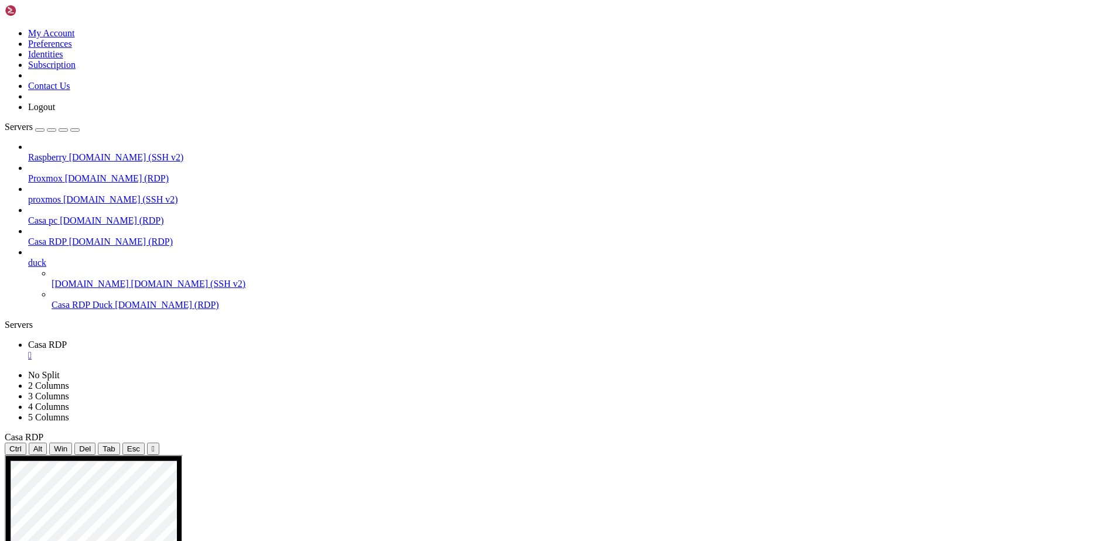
click at [211, 350] on div "" at bounding box center [571, 355] width 1087 height 11
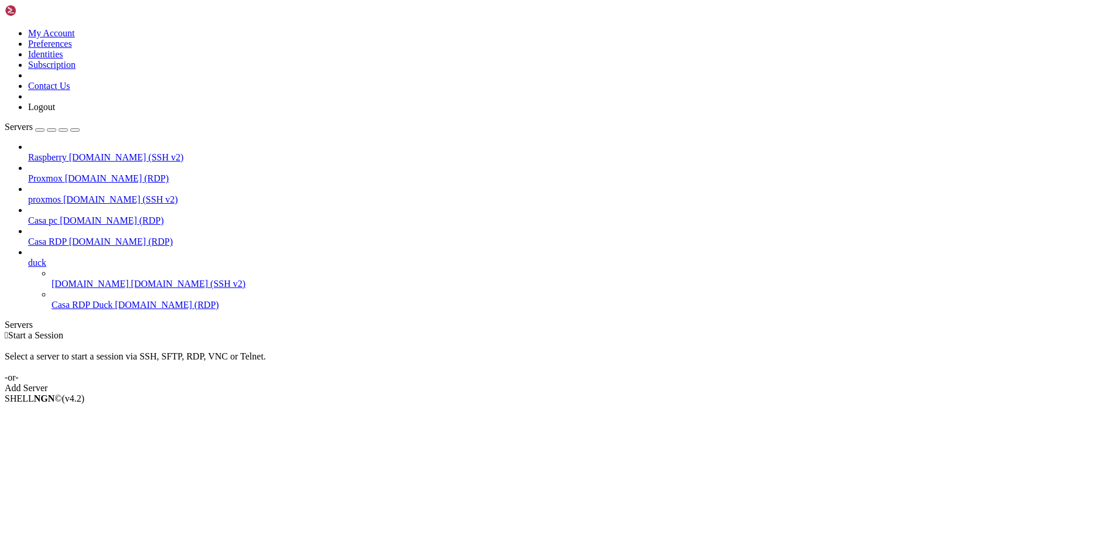
click at [79, 152] on span "[DOMAIN_NAME] (SSH v2)" at bounding box center [126, 157] width 115 height 10
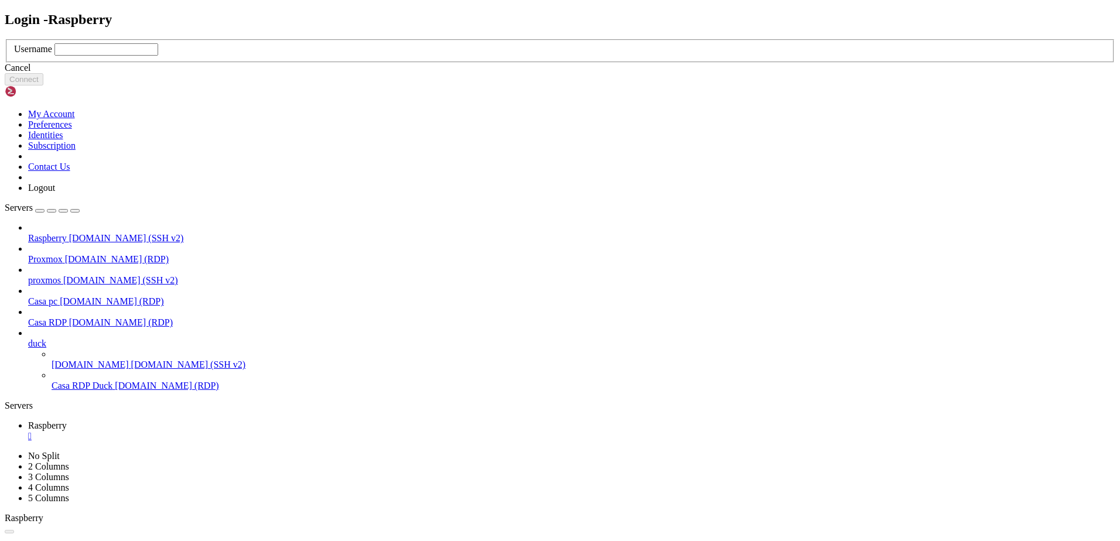
type input "d"
type input "wolftora"
click button "Connect" at bounding box center [24, 79] width 39 height 12
